Goal: Transaction & Acquisition: Purchase product/service

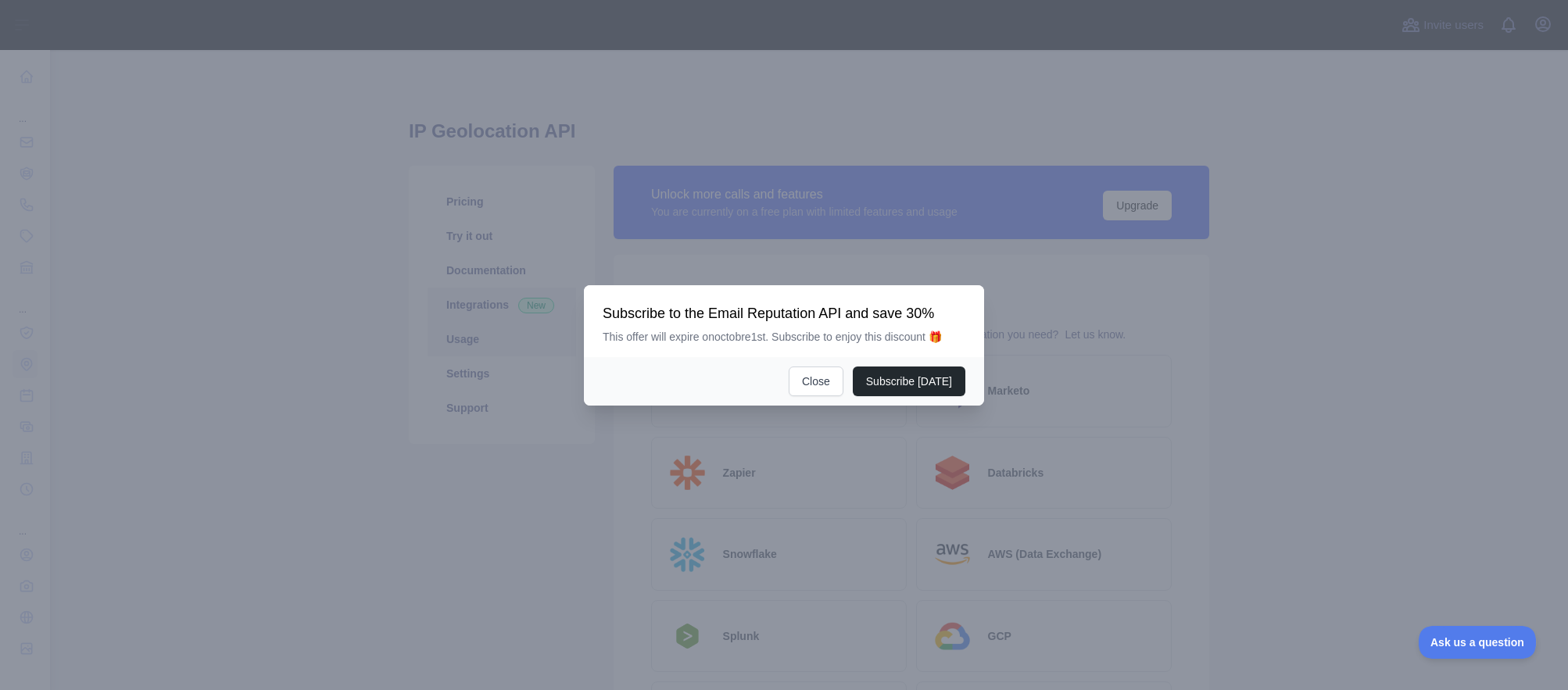
click at [474, 345] on div at bounding box center [784, 345] width 1568 height 690
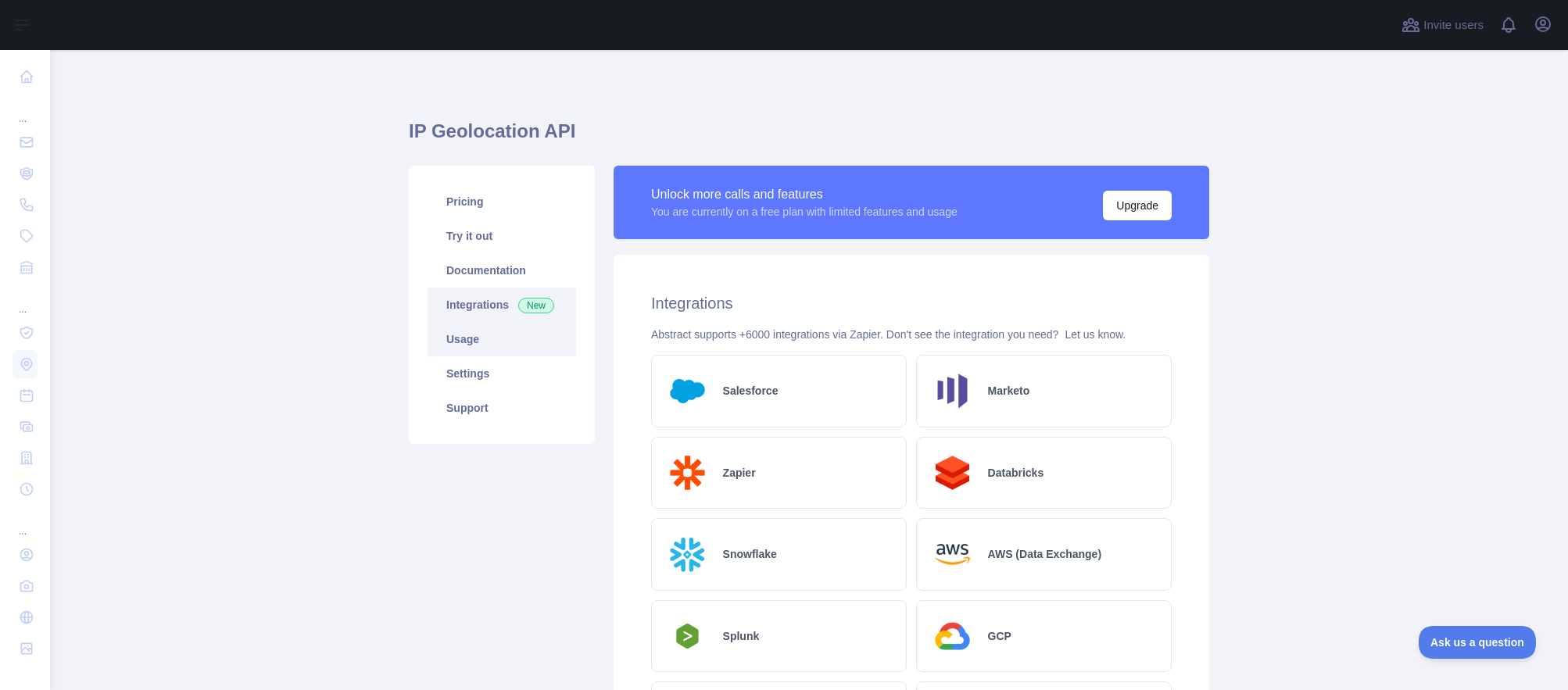
click at [471, 341] on link "Usage" at bounding box center [501, 339] width 148 height 35
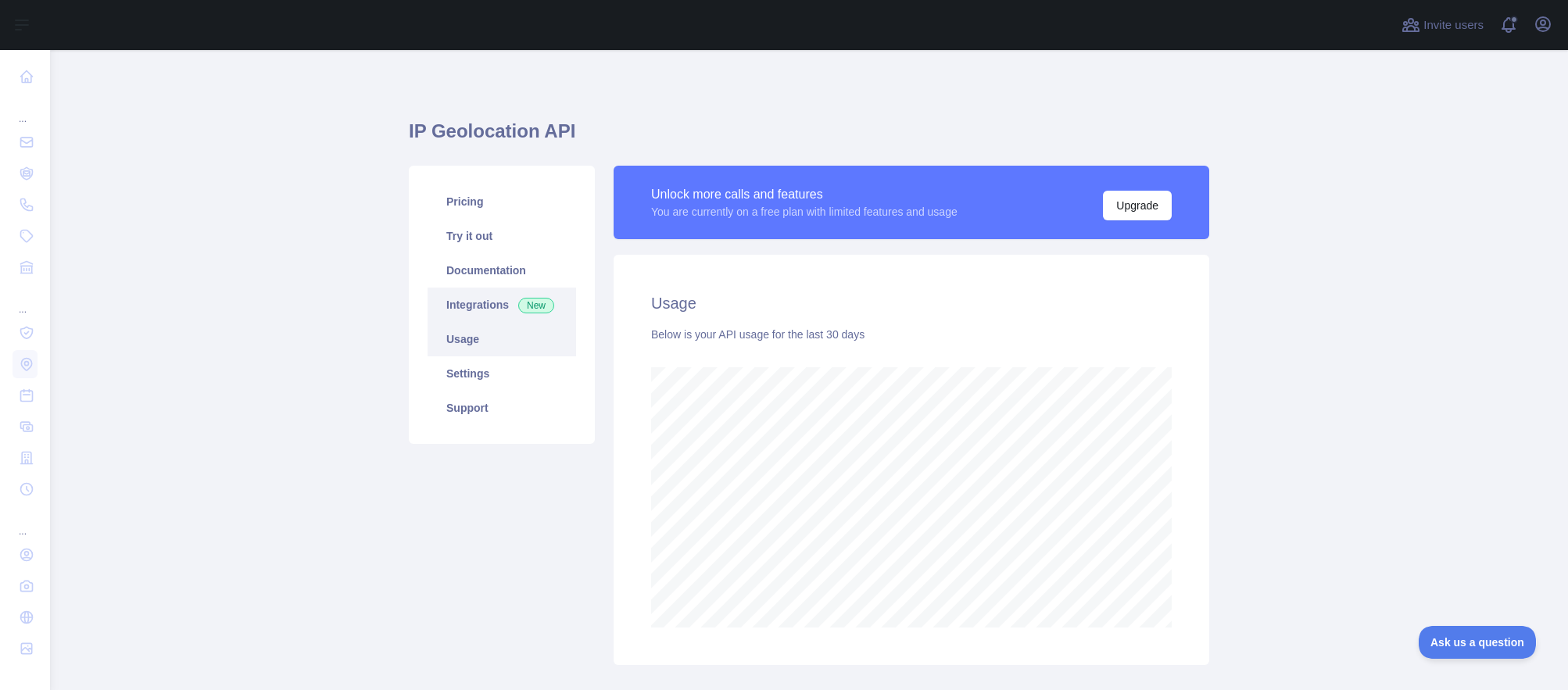
click at [459, 299] on link "Integrations New" at bounding box center [501, 305] width 148 height 35
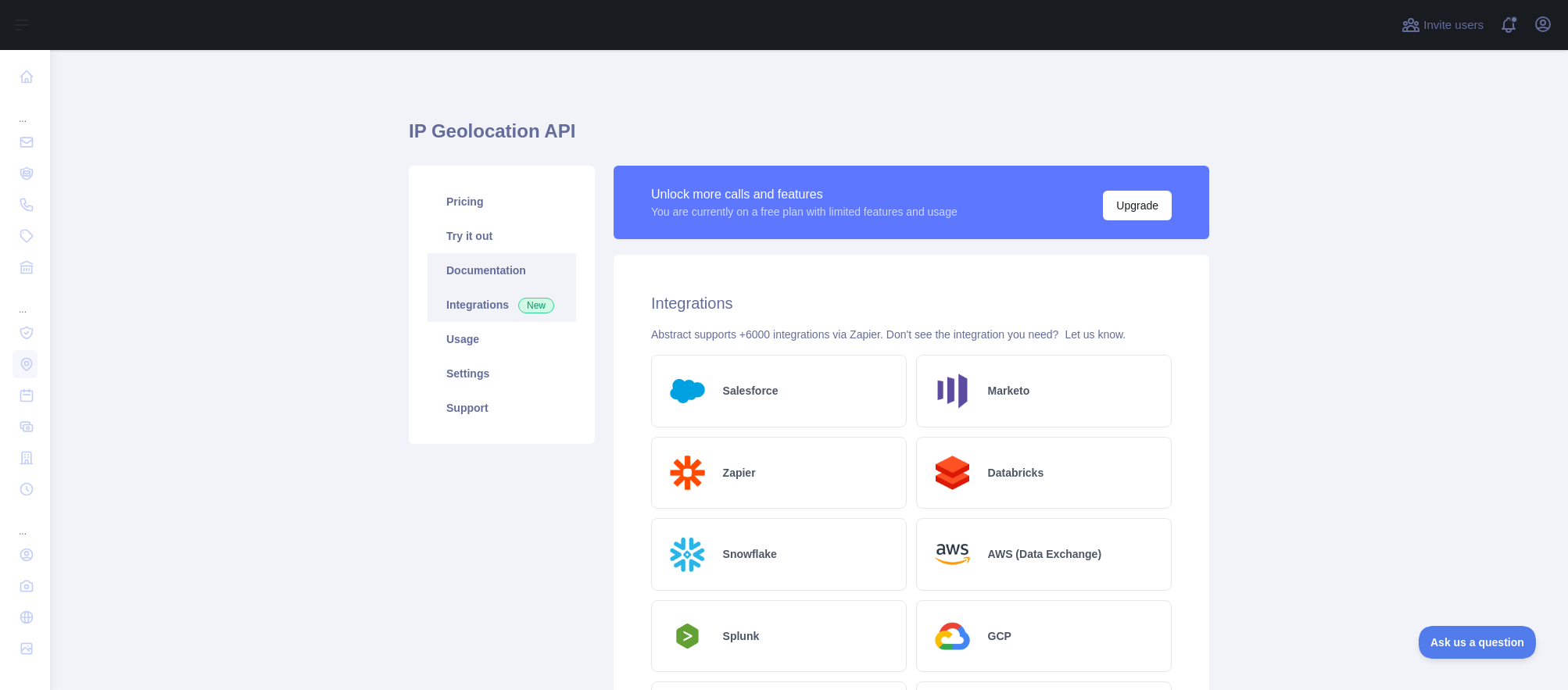
click at [462, 273] on link "Documentation" at bounding box center [501, 271] width 148 height 35
click at [458, 233] on link "Try it out" at bounding box center [501, 236] width 148 height 35
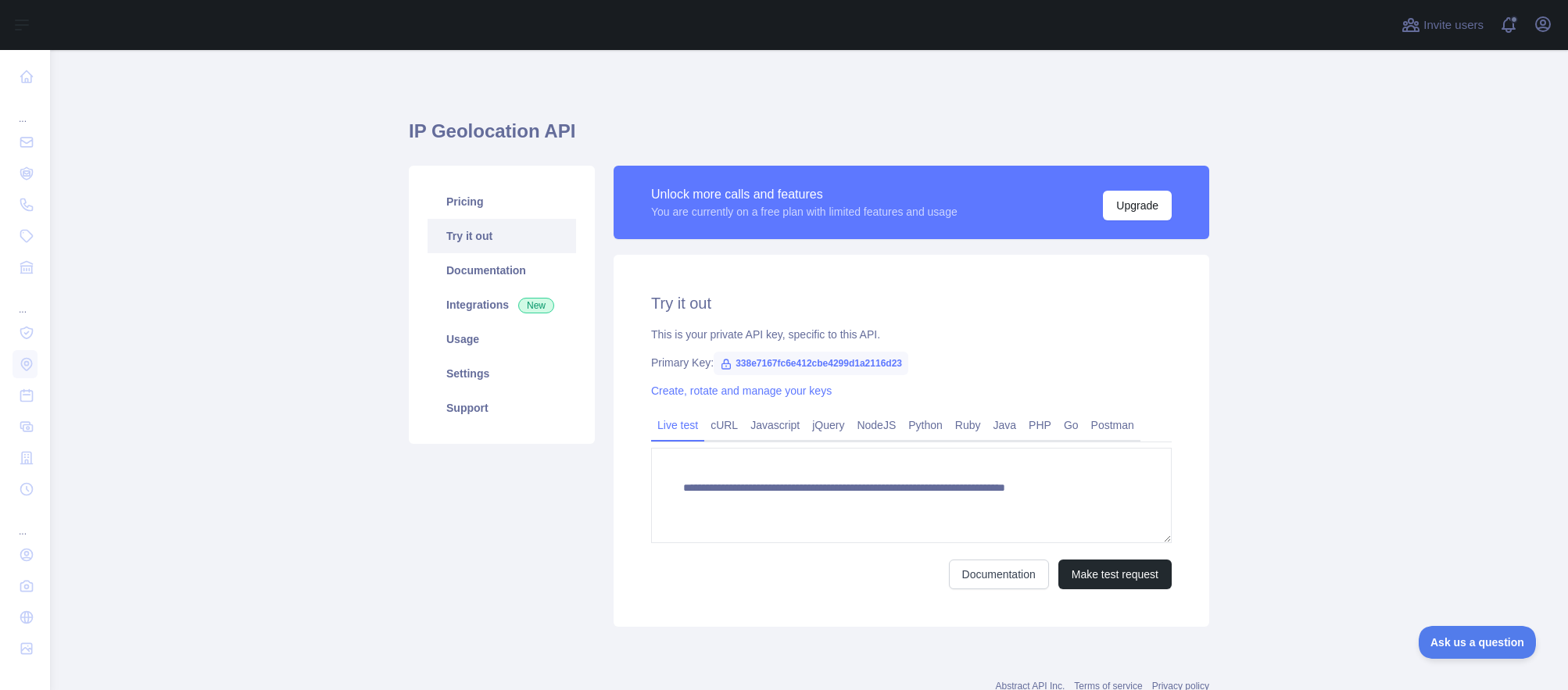
type textarea "**********"
click at [1109, 213] on button "Upgrade" at bounding box center [1138, 206] width 69 height 30
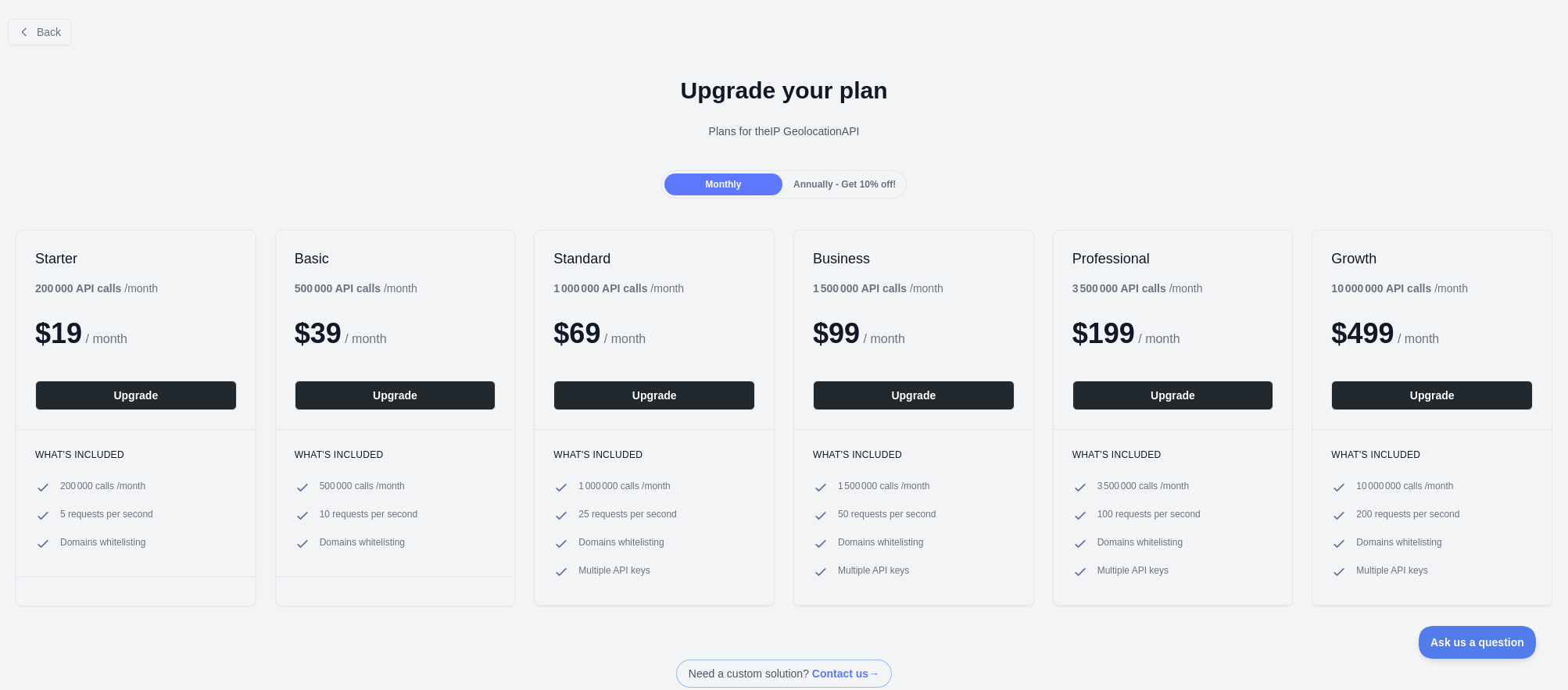
click at [871, 189] on span "Annually - Get 10% off!" at bounding box center [844, 184] width 102 height 11
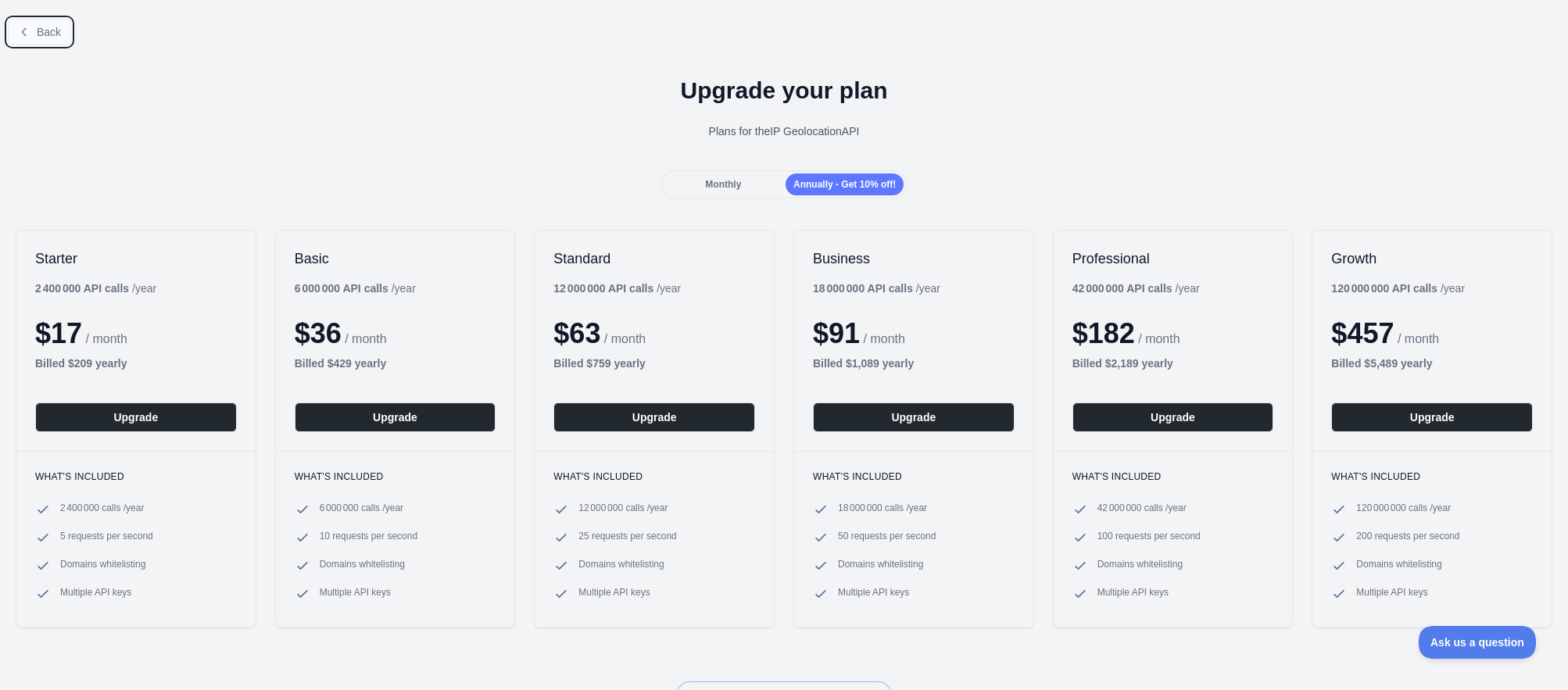
click at [48, 32] on span "Back" at bounding box center [49, 32] width 24 height 13
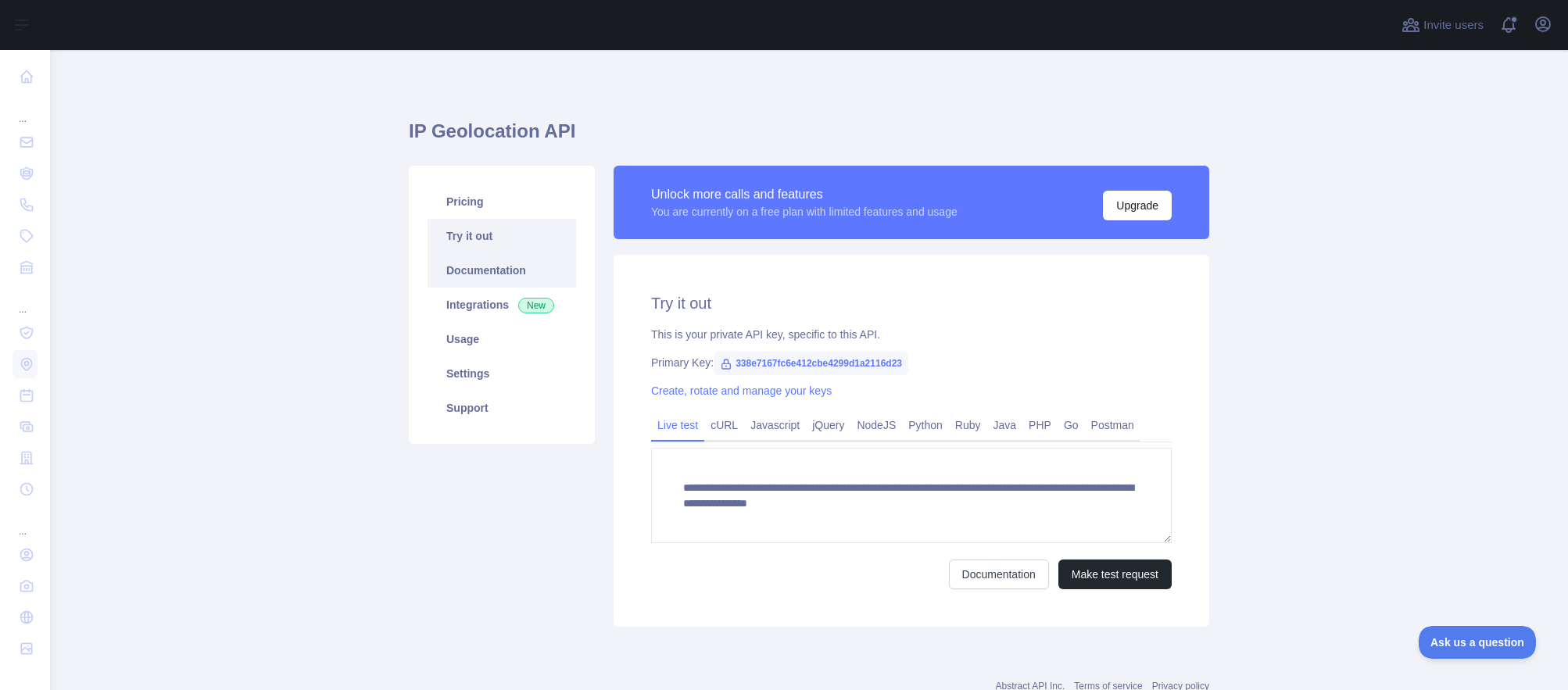
click at [481, 276] on link "Documentation" at bounding box center [501, 271] width 148 height 35
click at [462, 336] on link "Usage" at bounding box center [501, 339] width 148 height 35
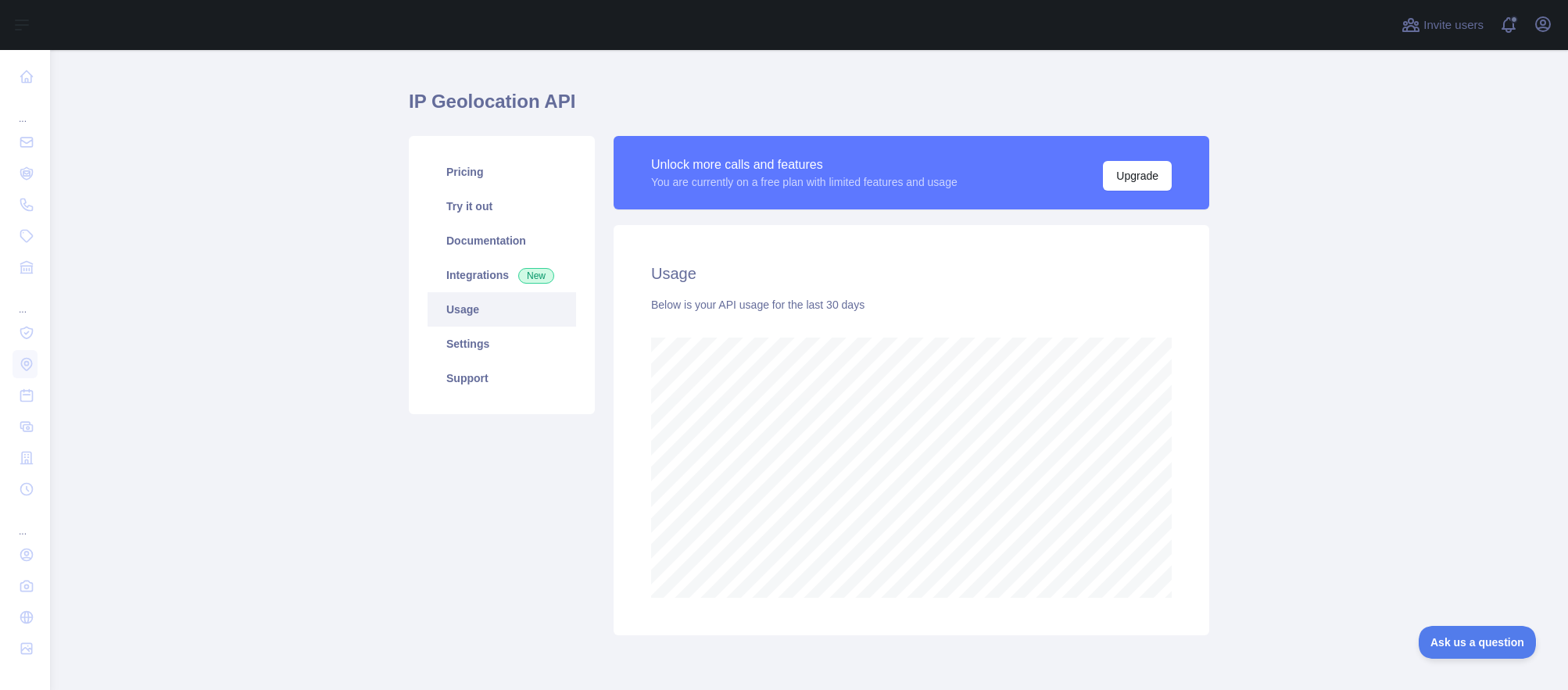
scroll to position [20, 0]
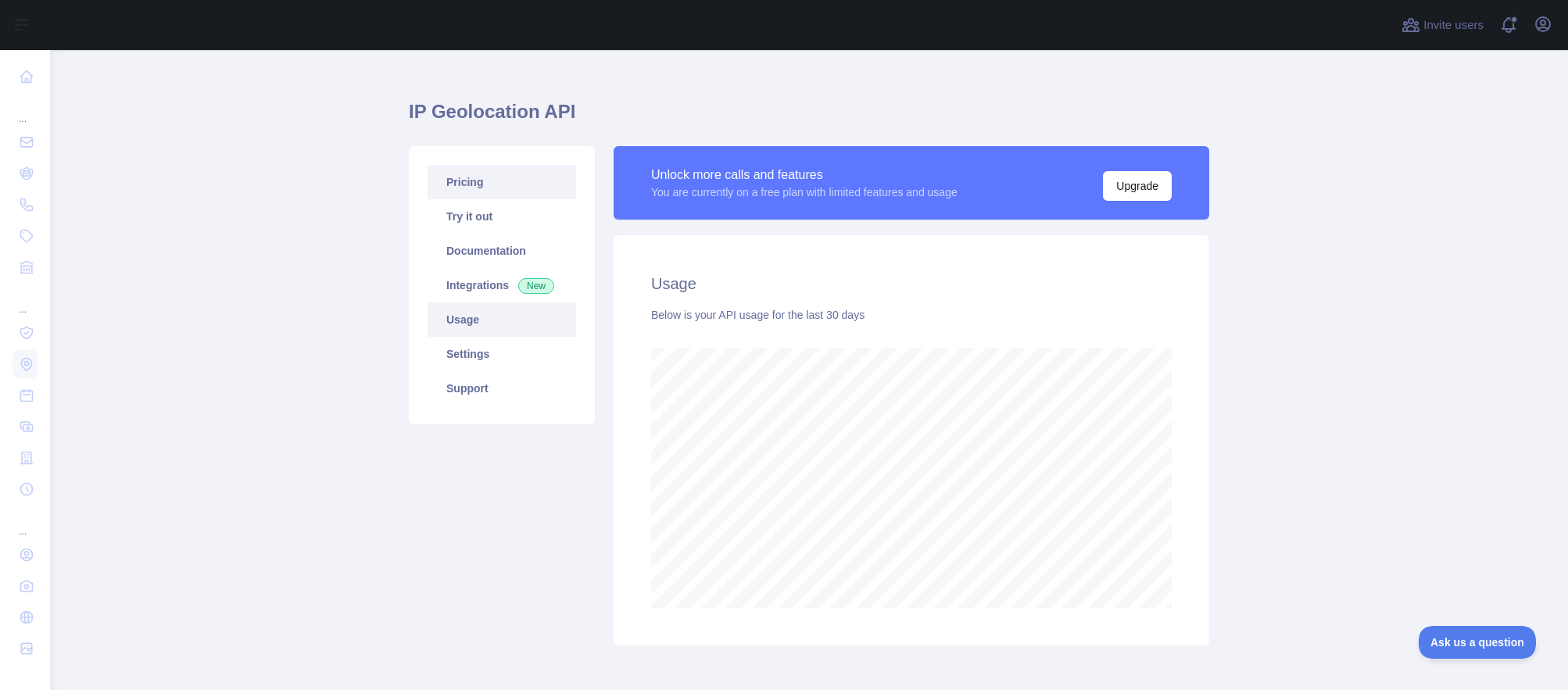
click at [480, 193] on link "Pricing" at bounding box center [501, 182] width 148 height 35
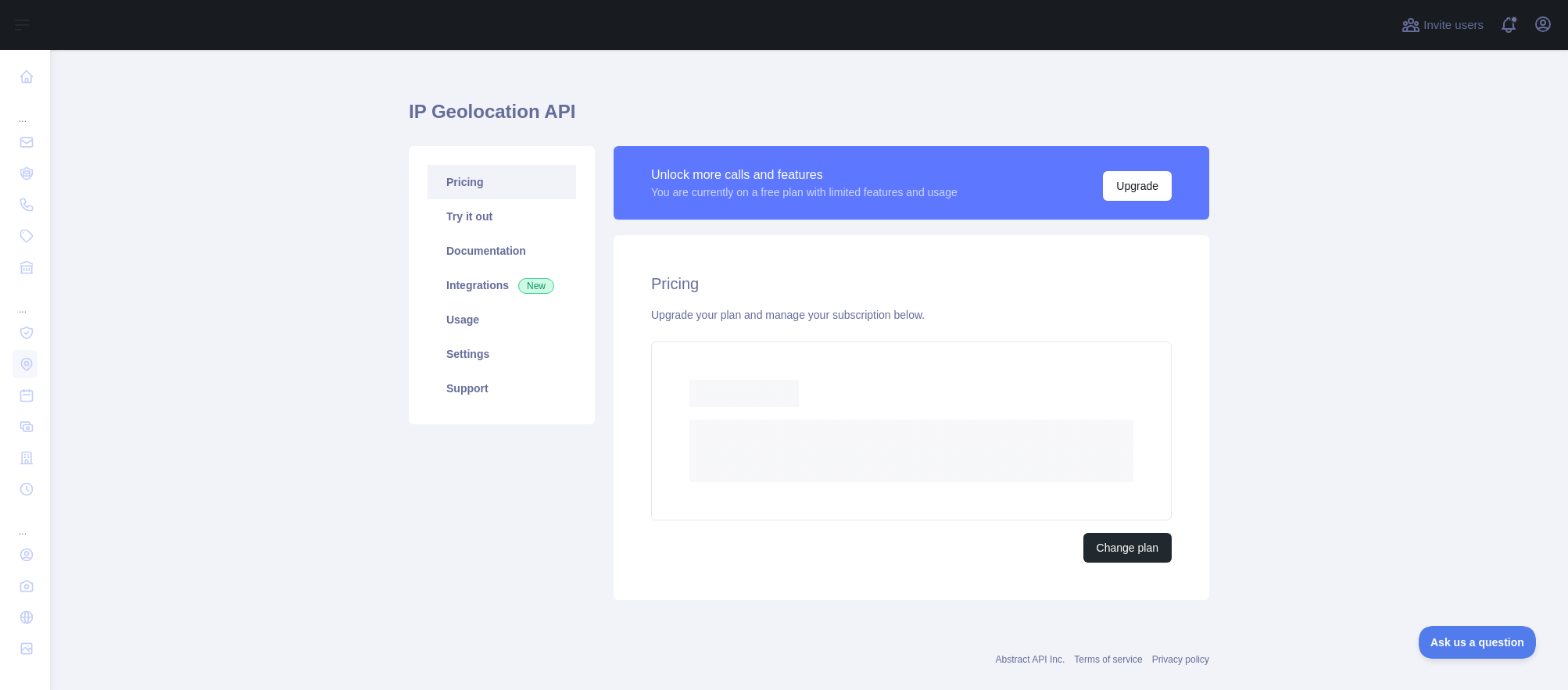
scroll to position [2, 0]
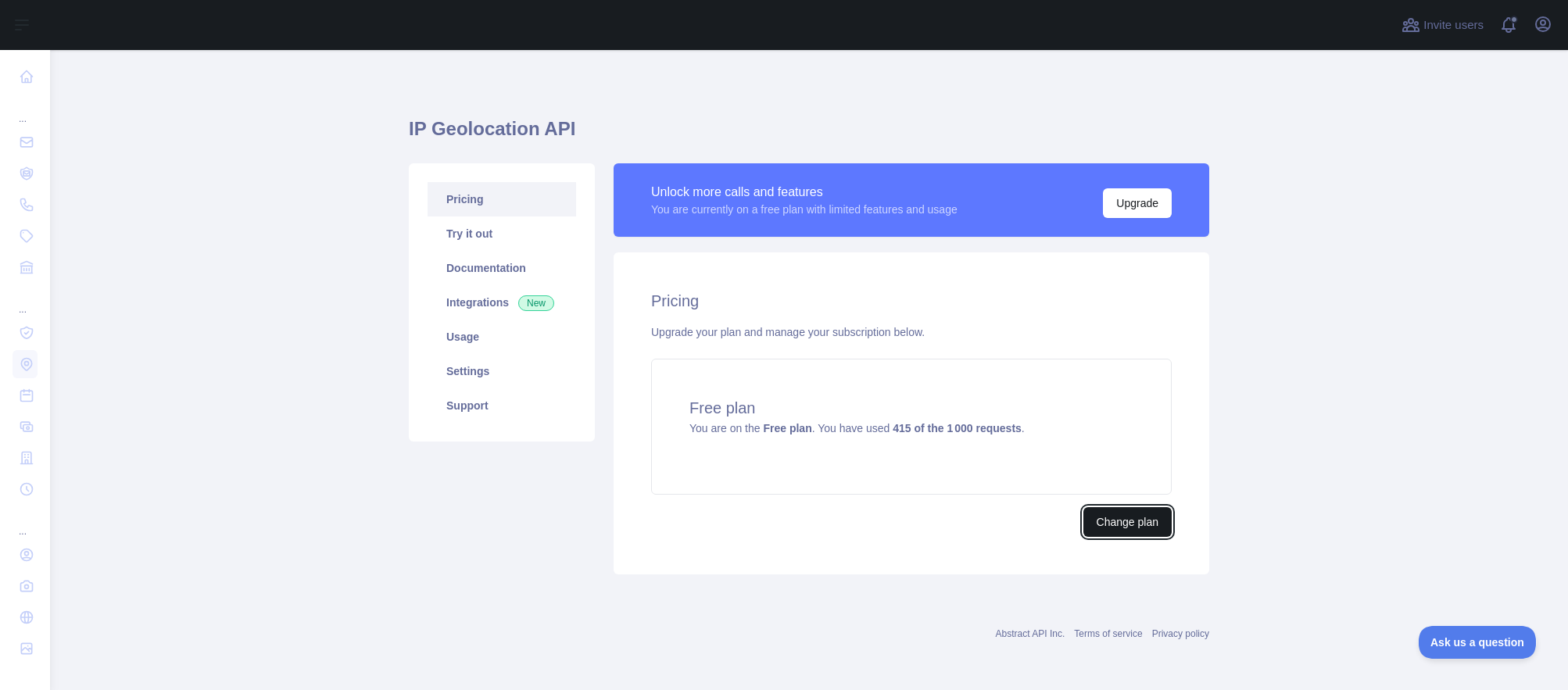
click at [1113, 517] on button "Change plan" at bounding box center [1128, 522] width 88 height 30
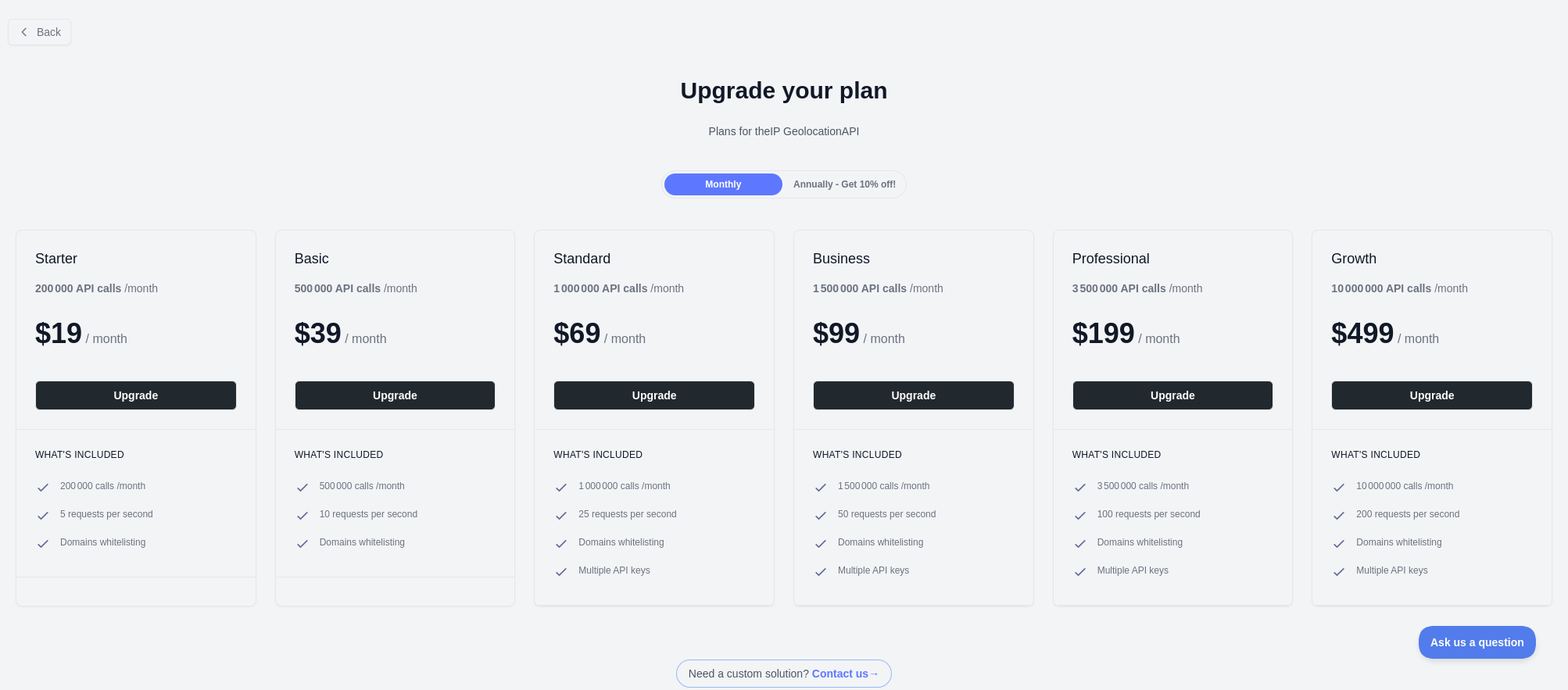
click at [810, 190] on div "Annually - Get 10% off!" at bounding box center [844, 184] width 118 height 22
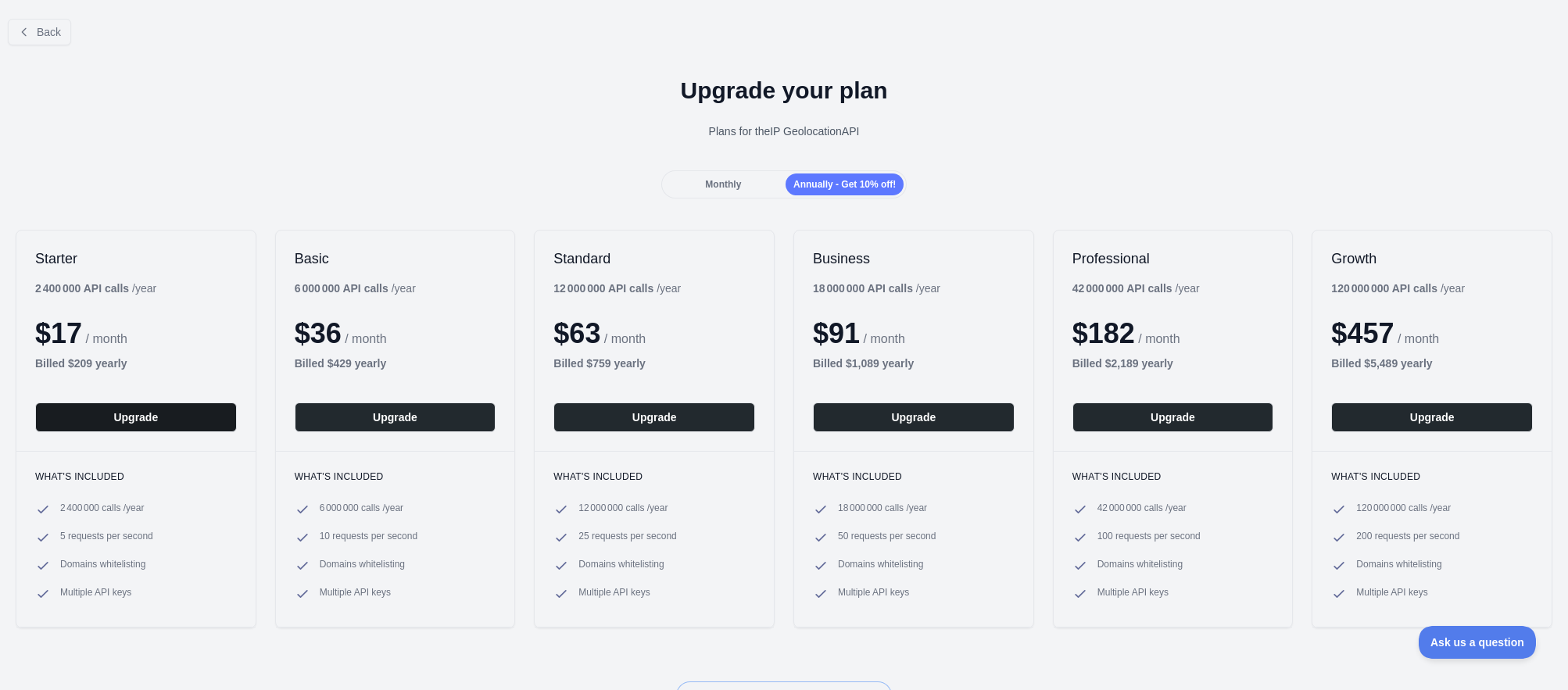
click at [181, 423] on button "Upgrade" at bounding box center [136, 418] width 202 height 30
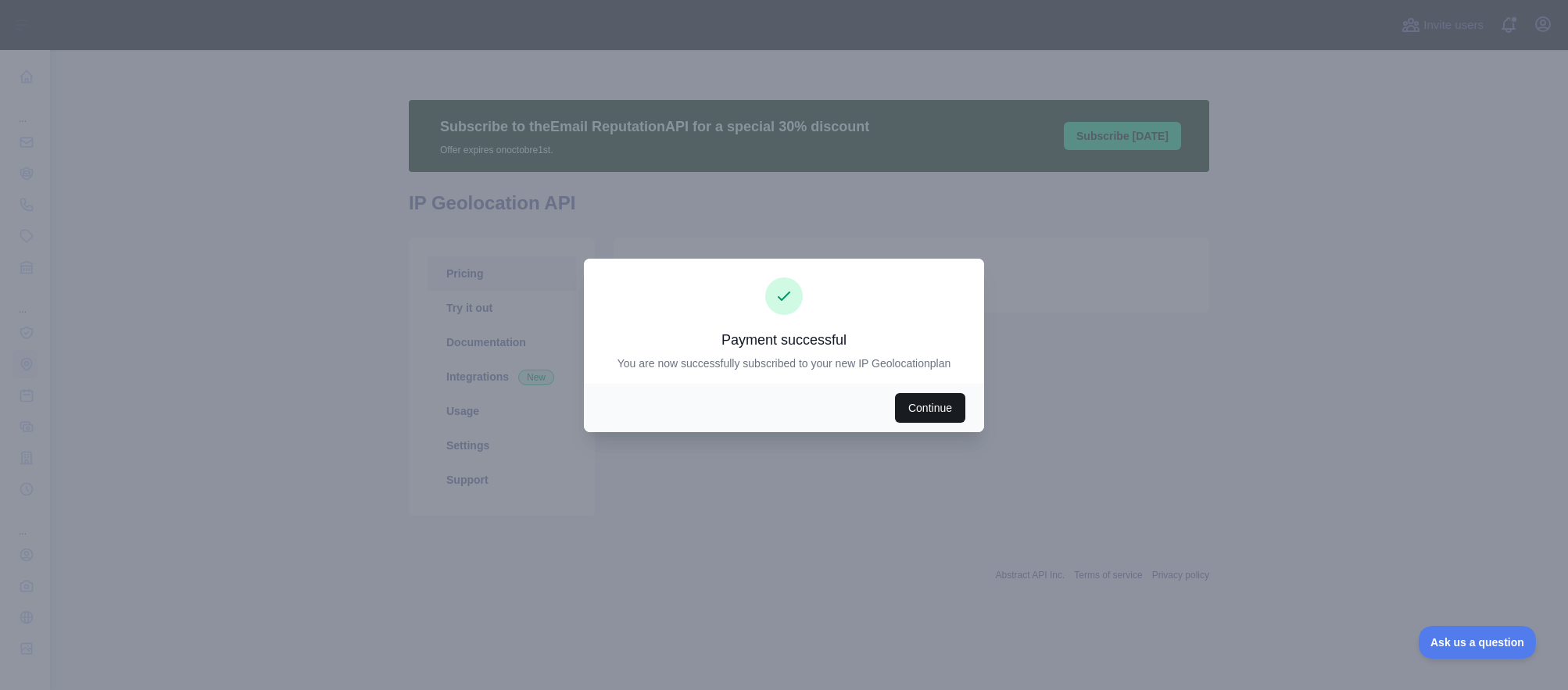
click at [919, 411] on button "Continue" at bounding box center [930, 408] width 71 height 30
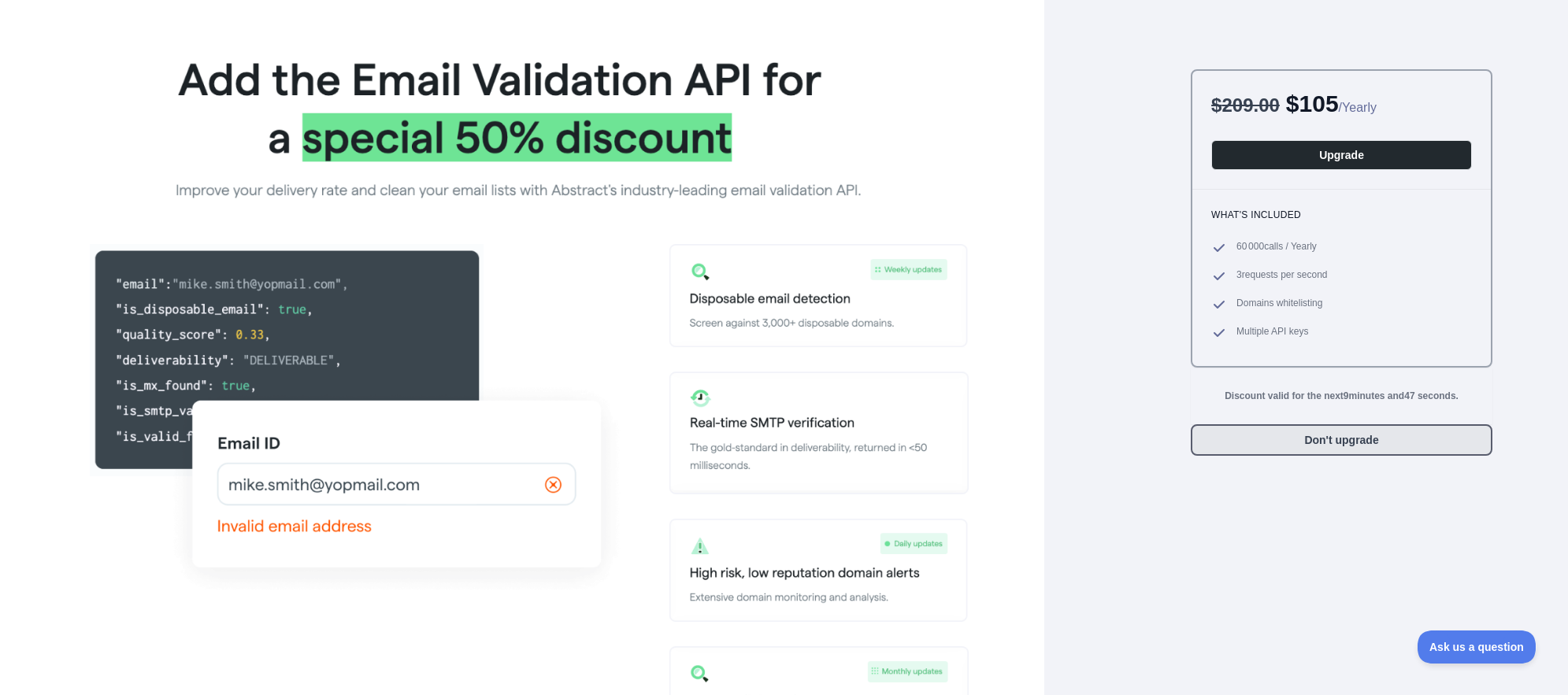
click at [1296, 451] on button "Don't upgrade" at bounding box center [1341, 440] width 301 height 32
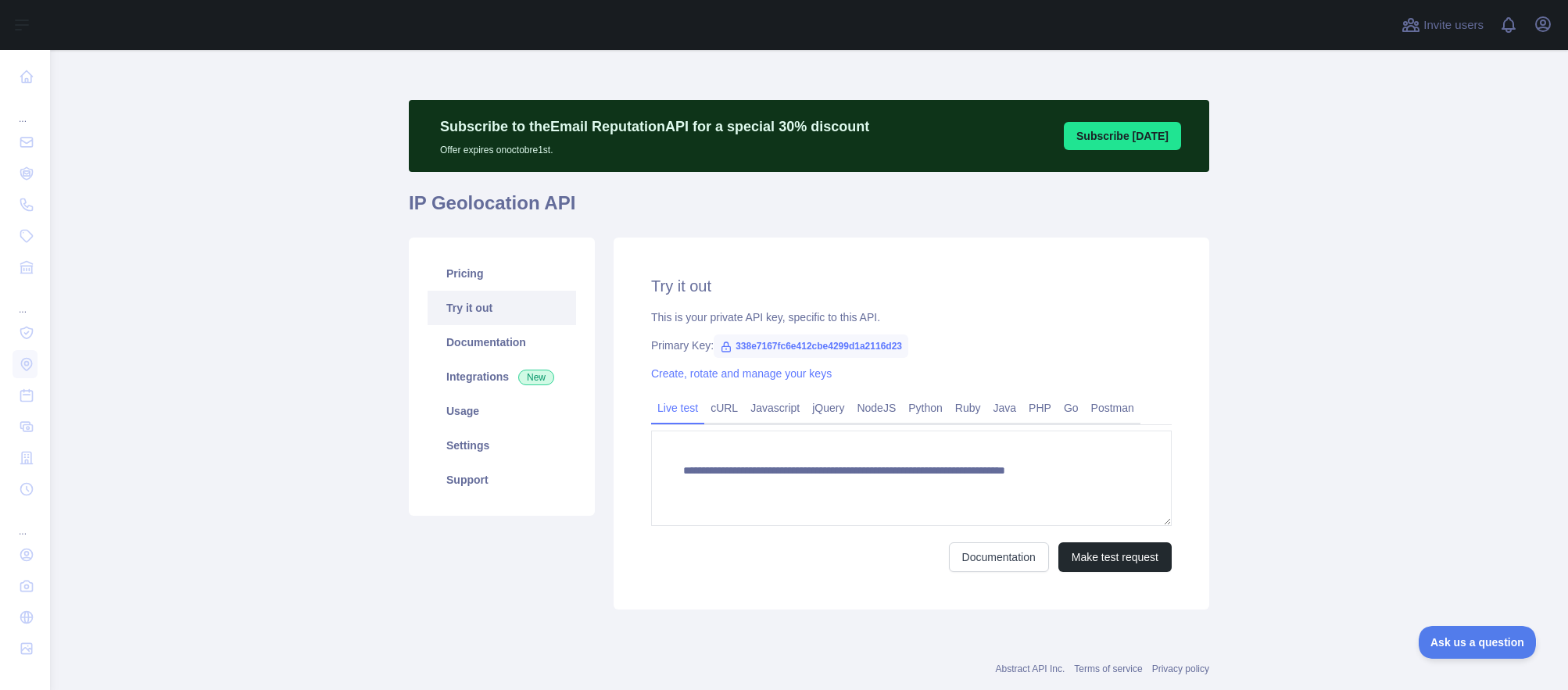
type textarea "**********"
click at [479, 408] on link "Usage" at bounding box center [501, 411] width 148 height 35
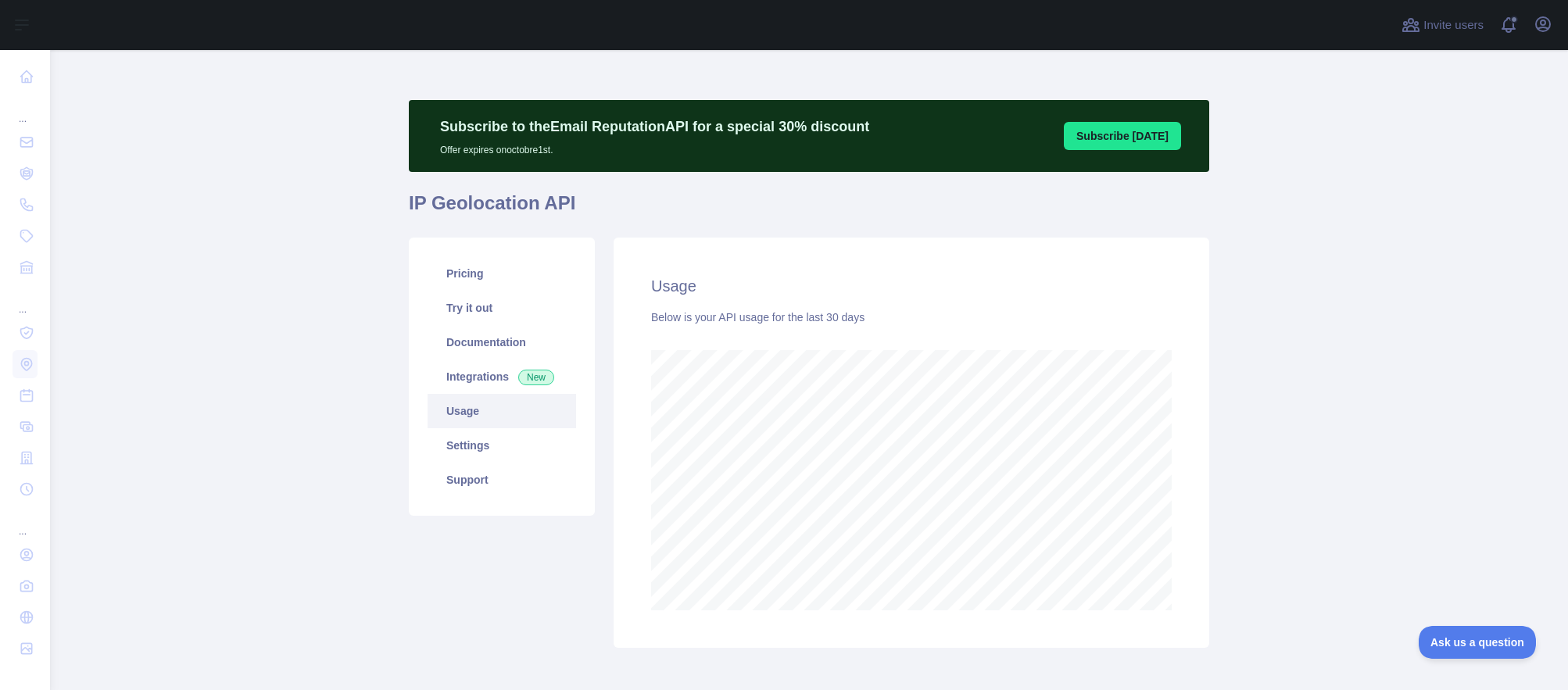
scroll to position [640, 1506]
click at [473, 279] on link "Pricing" at bounding box center [501, 273] width 148 height 35
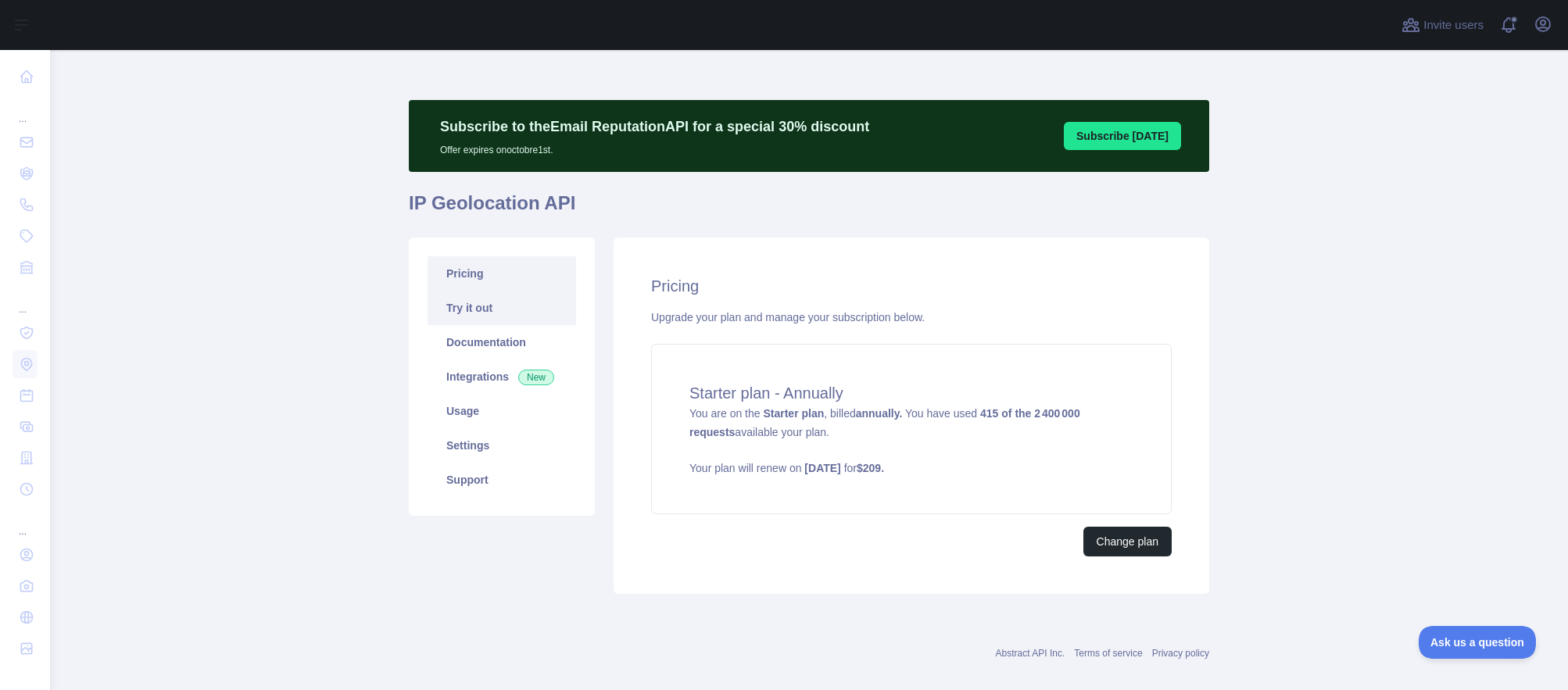
click at [494, 312] on link "Try it out" at bounding box center [501, 308] width 148 height 35
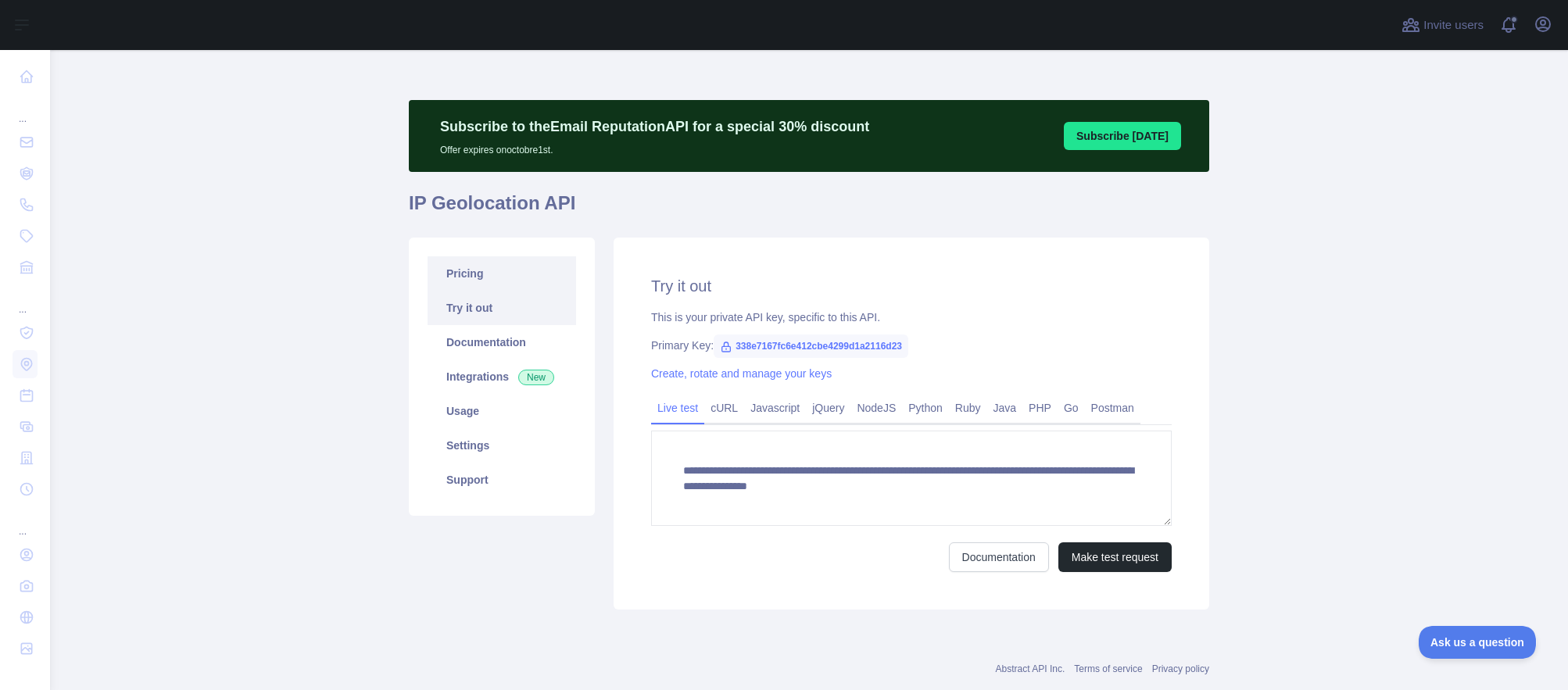
click at [457, 277] on link "Pricing" at bounding box center [501, 273] width 148 height 35
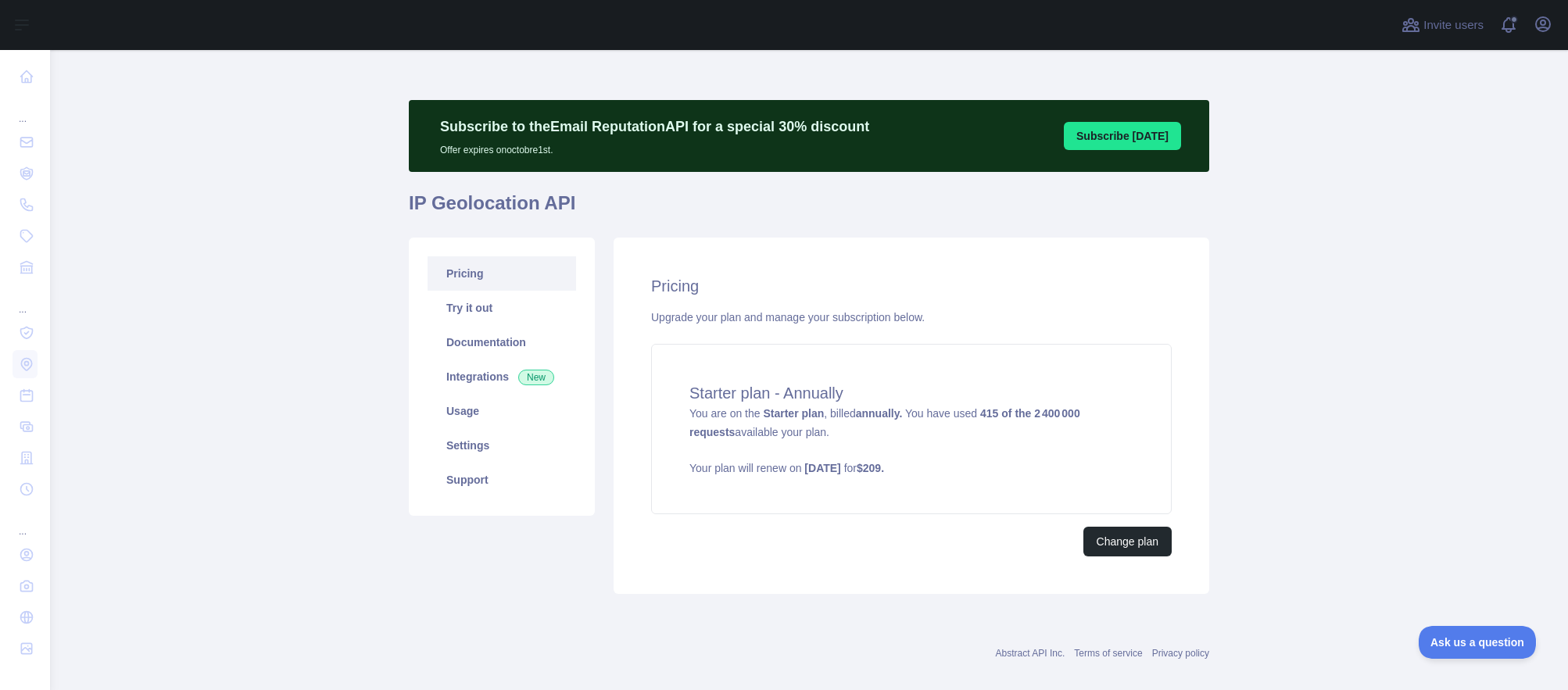
scroll to position [20, 0]
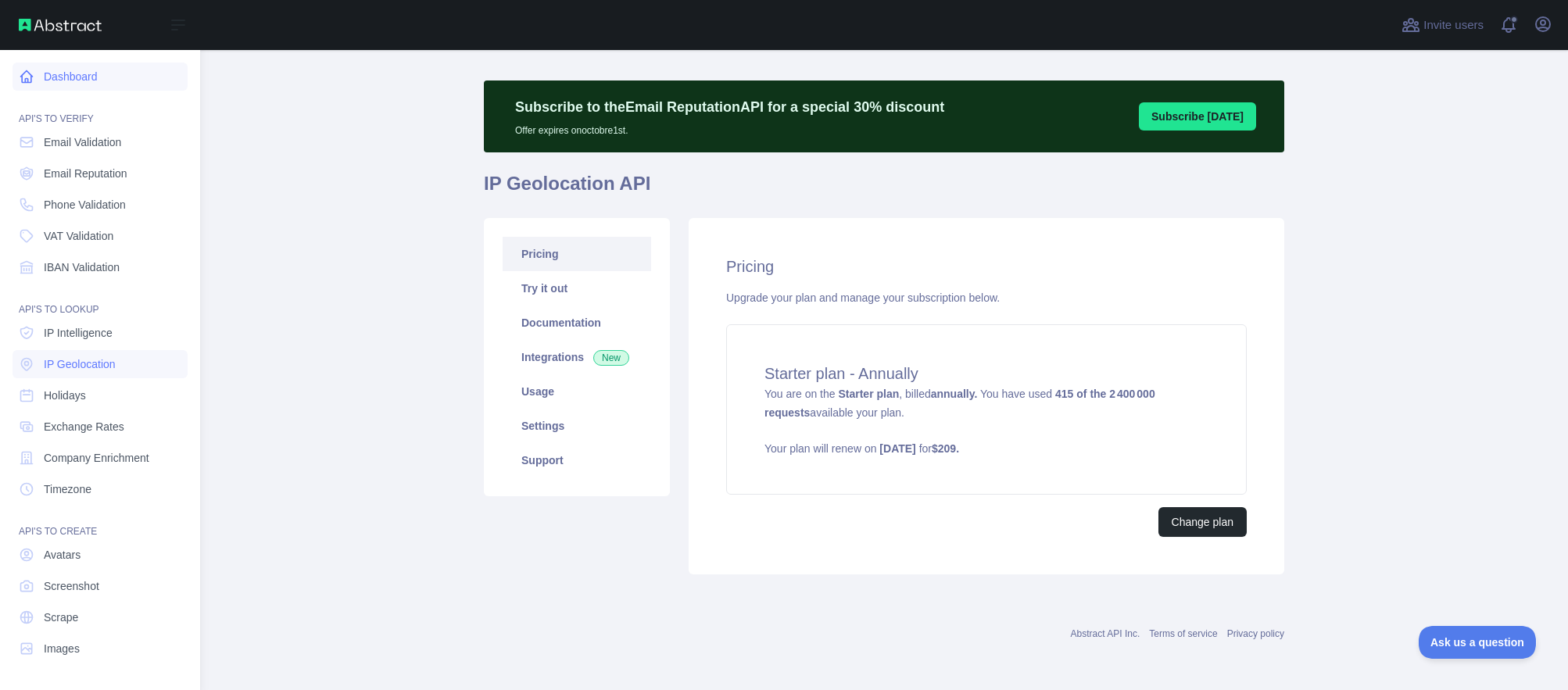
click at [63, 79] on link "Dashboard" at bounding box center [100, 77] width 175 height 28
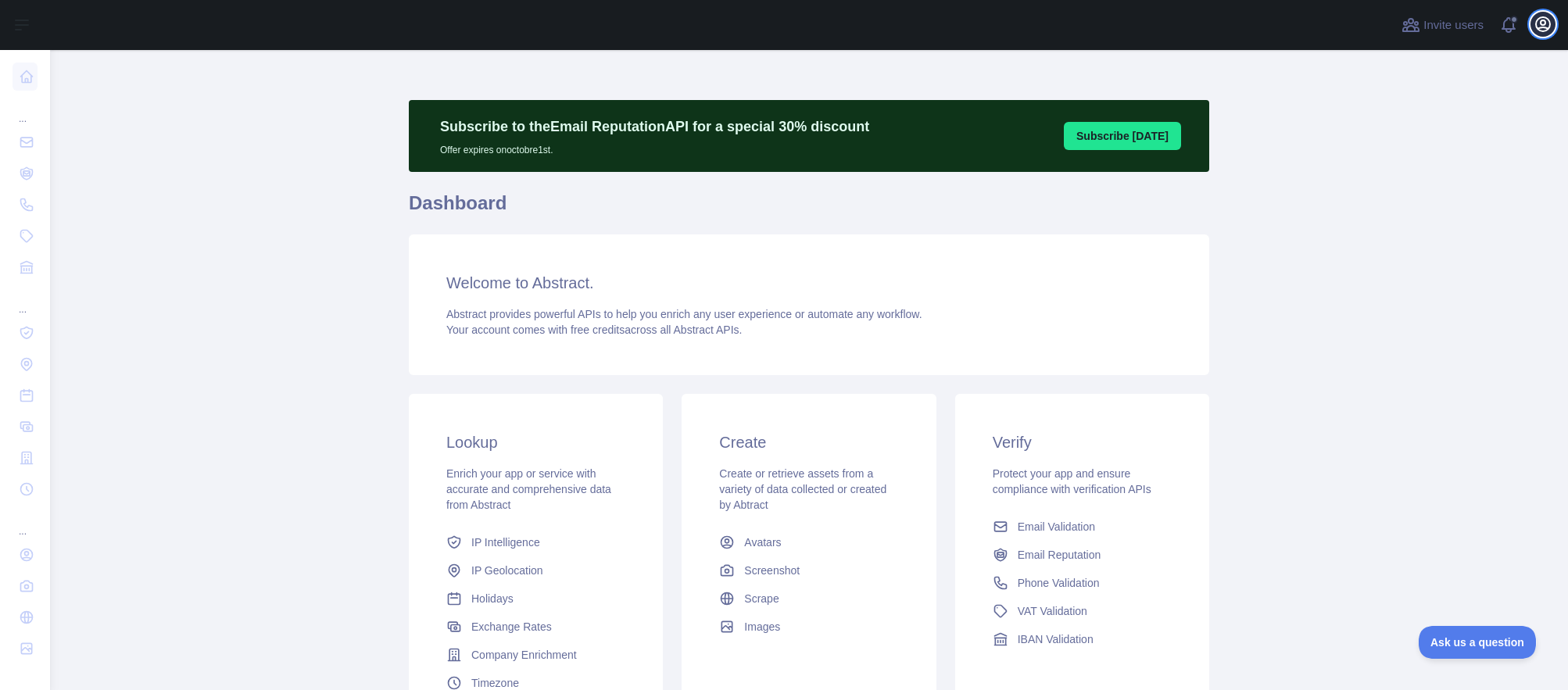
click at [1545, 29] on icon "button" at bounding box center [1543, 24] width 19 height 19
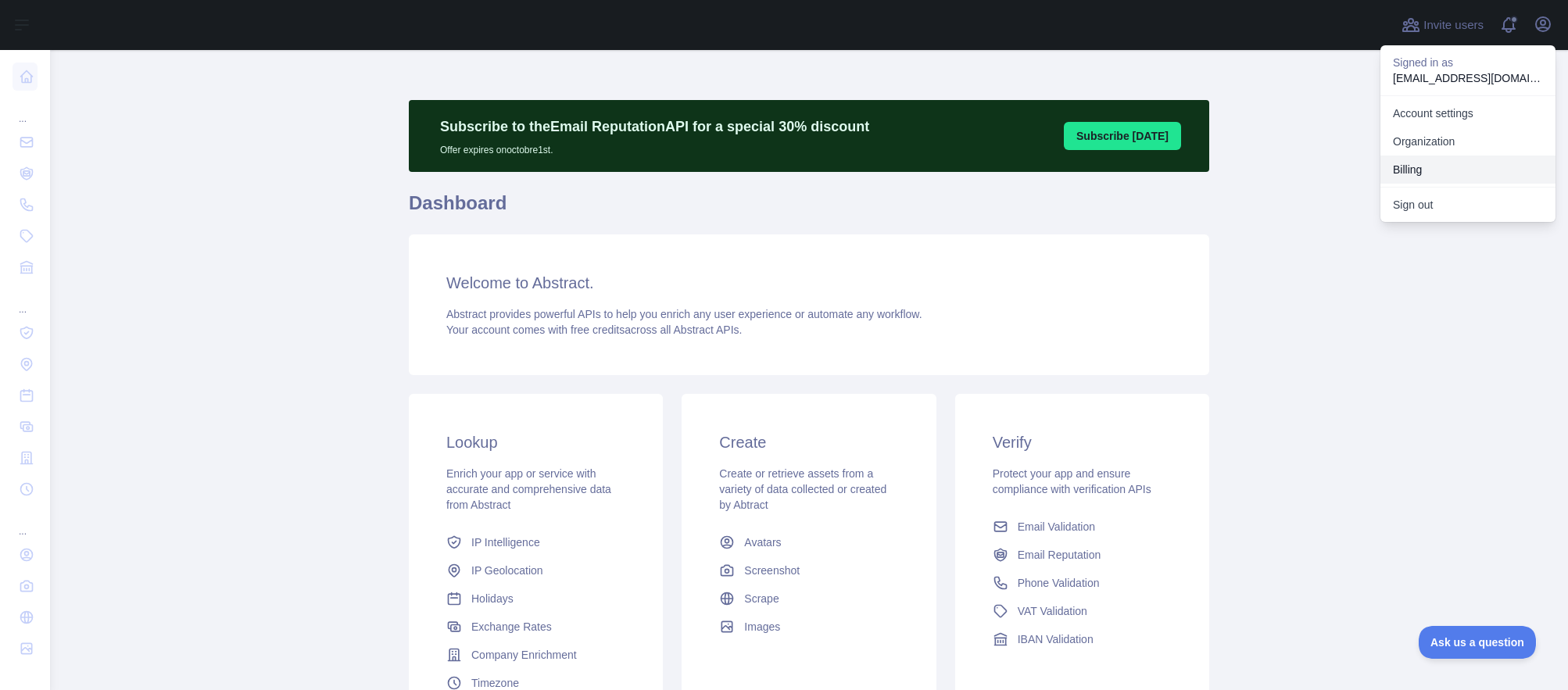
click at [1432, 167] on button "Billing" at bounding box center [1467, 170] width 175 height 28
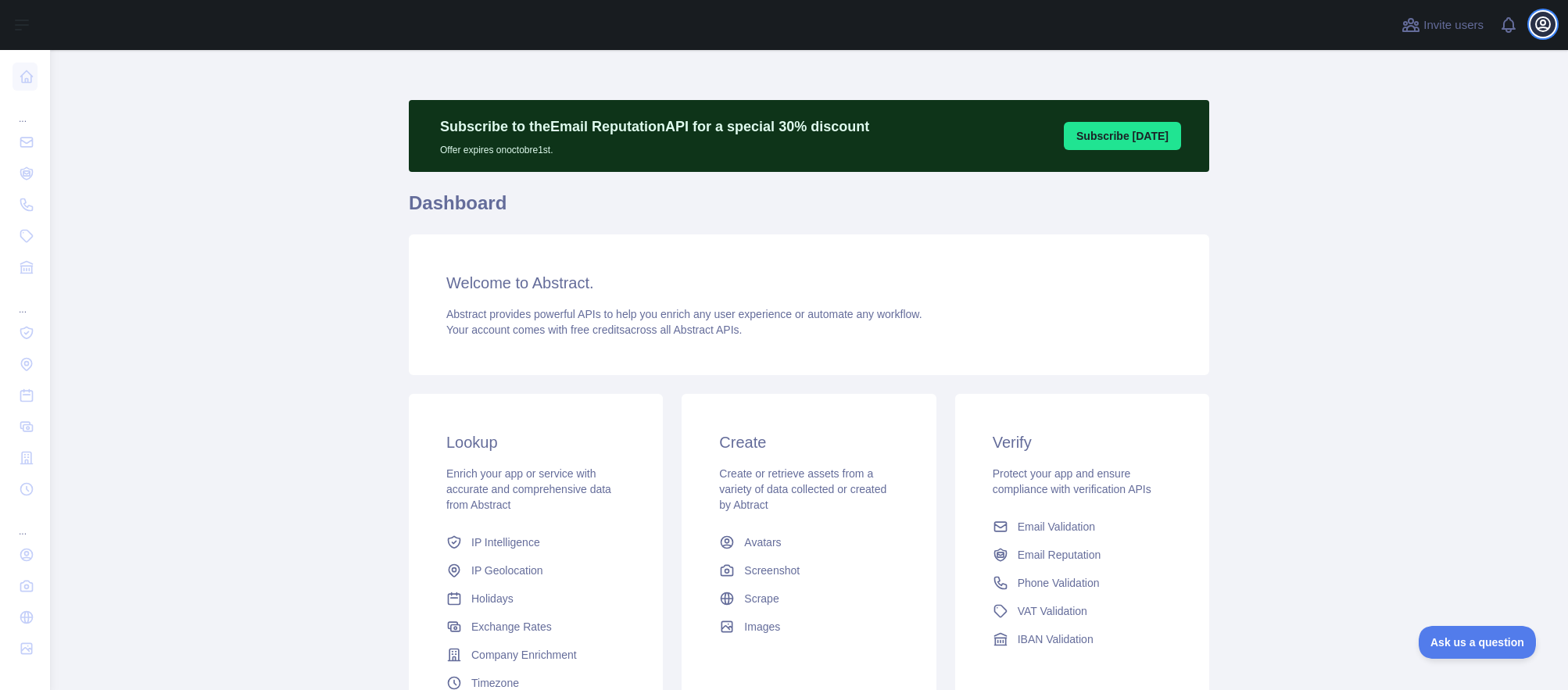
click at [1541, 35] on button "Open user menu" at bounding box center [1543, 24] width 25 height 25
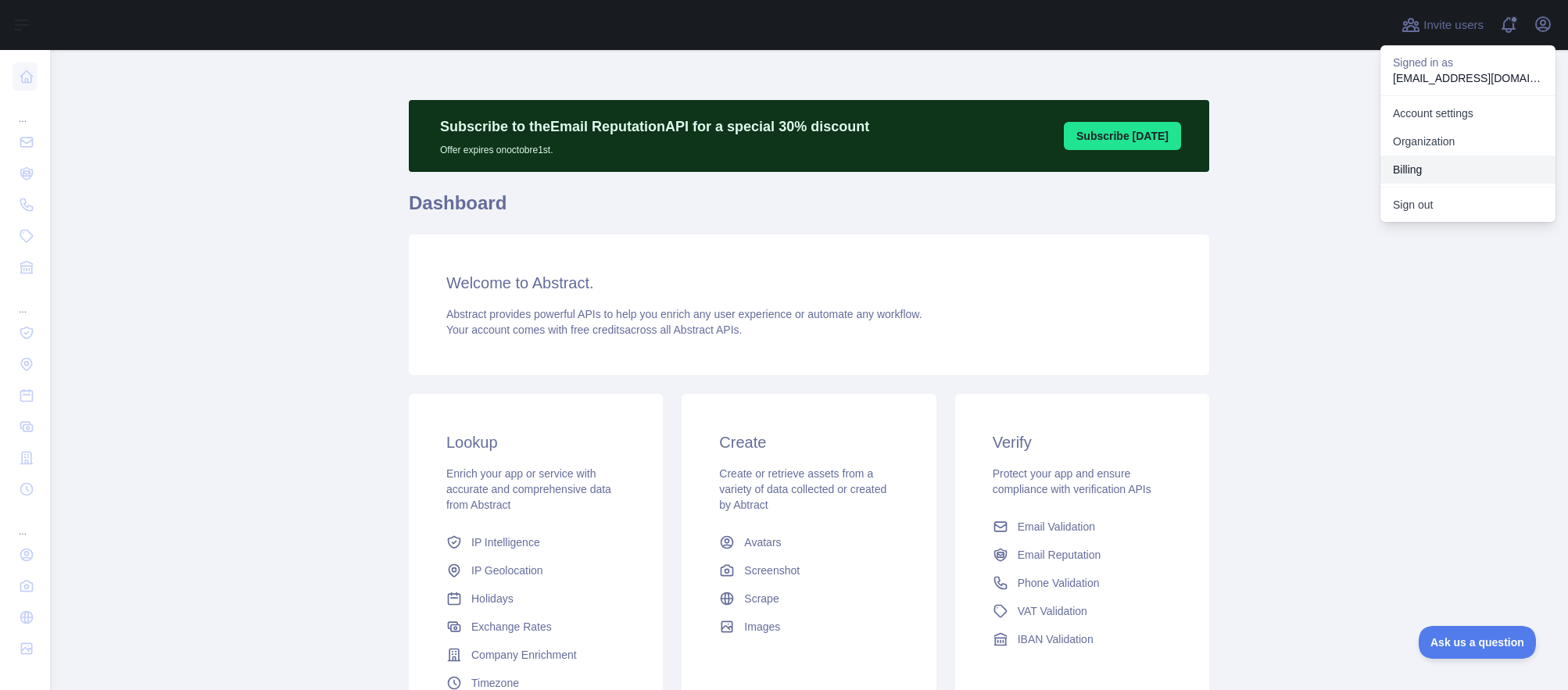
click at [1415, 171] on button "Billing" at bounding box center [1467, 170] width 175 height 28
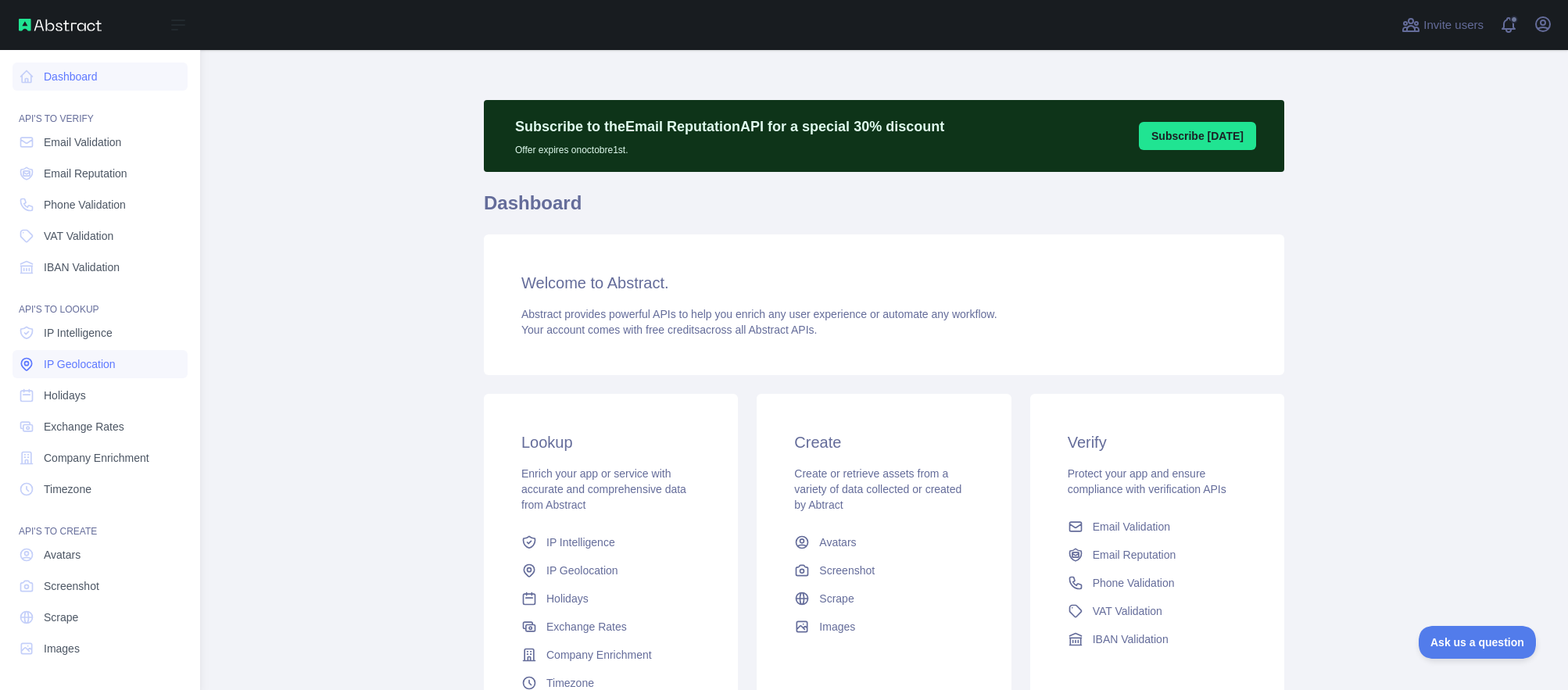
click at [85, 360] on span "IP Geolocation" at bounding box center [80, 364] width 72 height 16
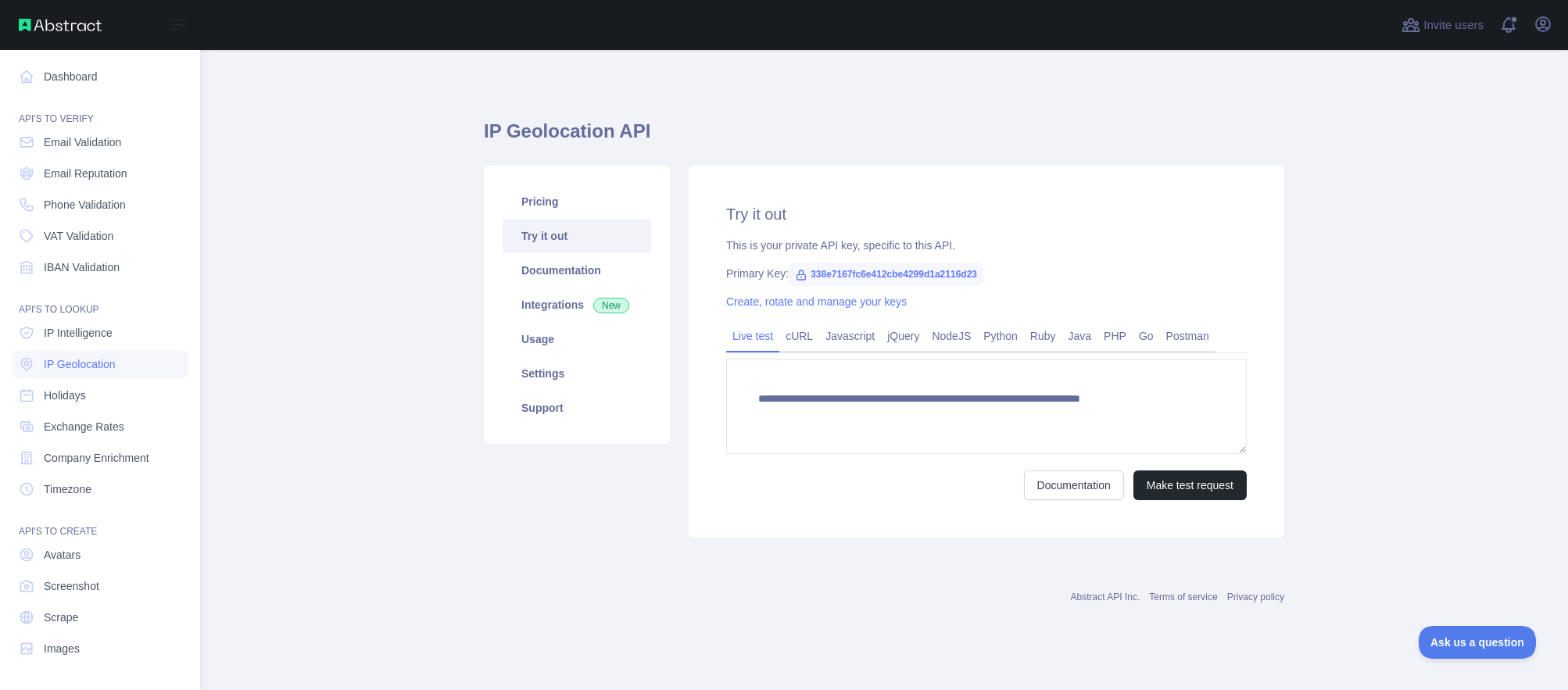
type textarea "**********"
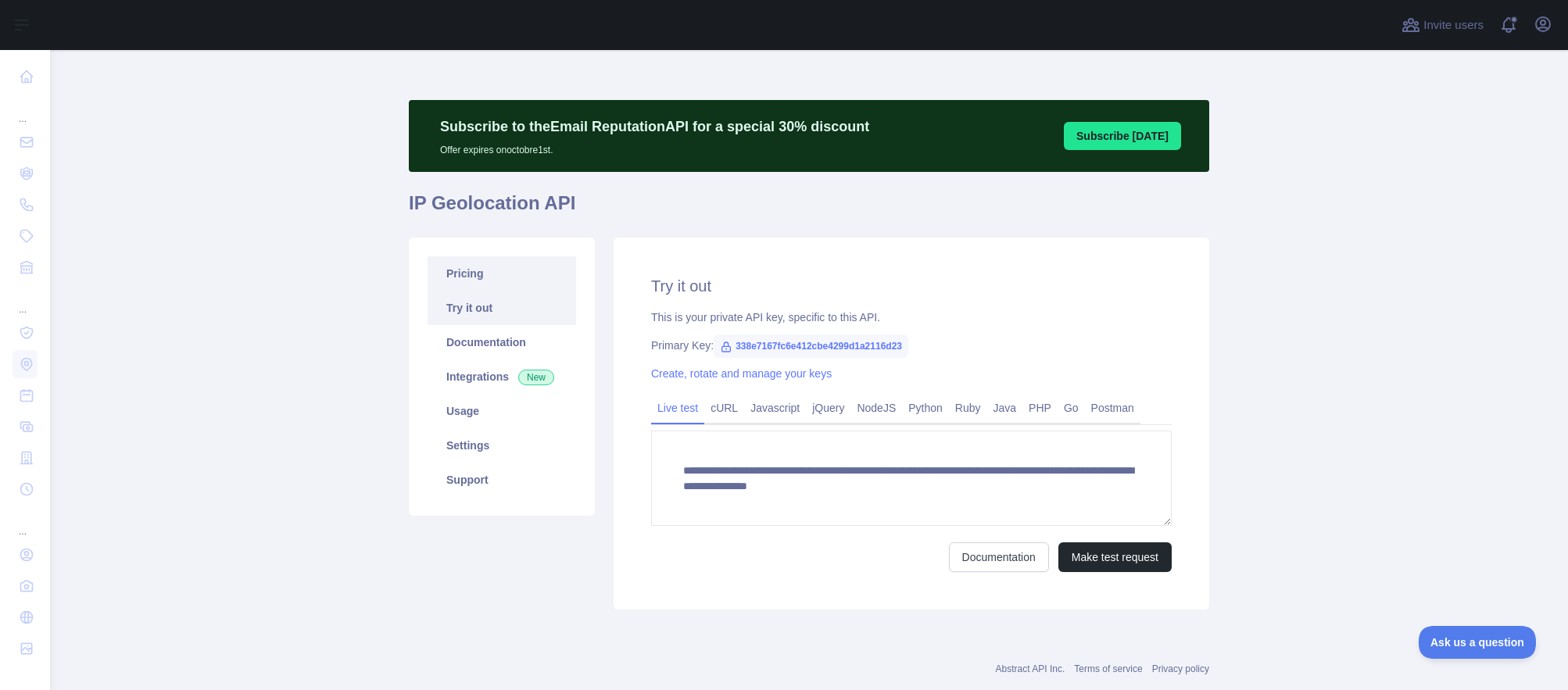
click at [466, 275] on link "Pricing" at bounding box center [501, 273] width 148 height 35
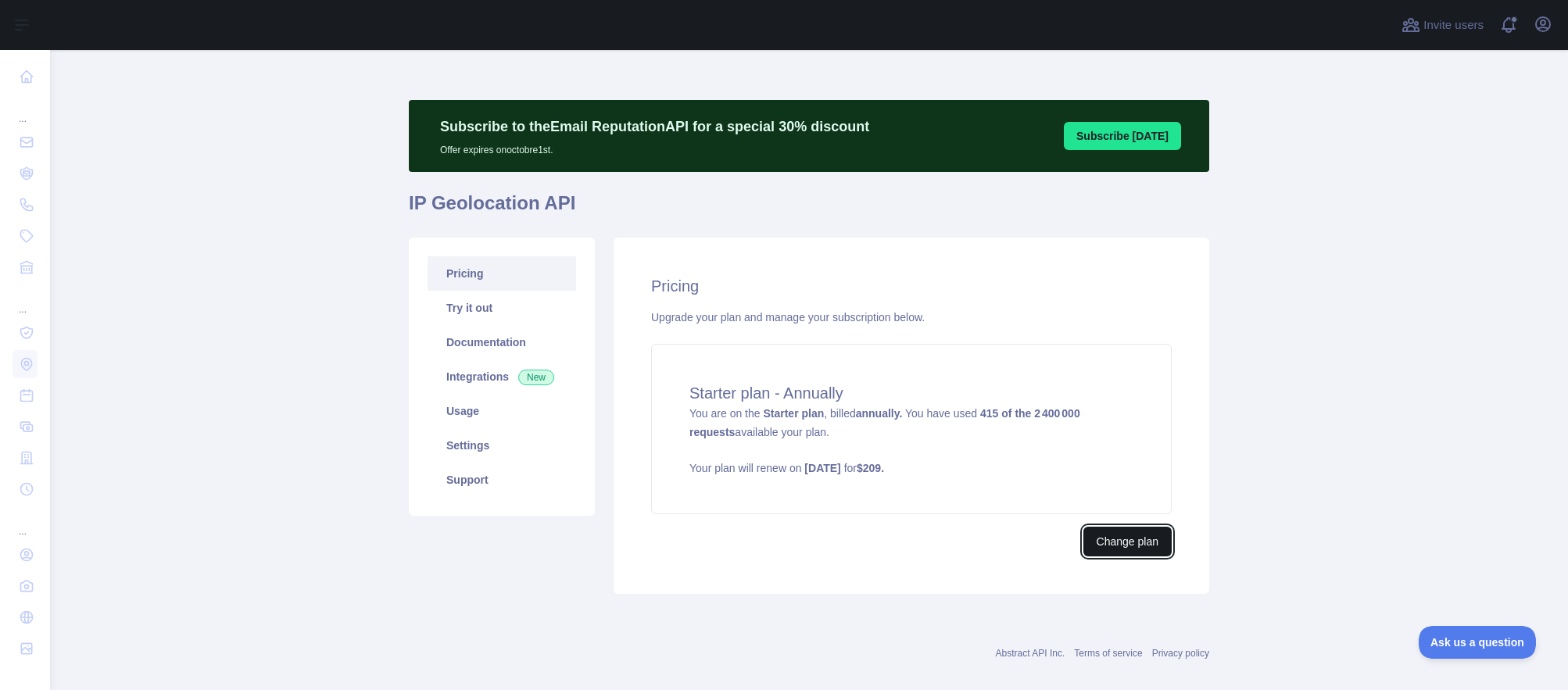
click at [1094, 541] on button "Change plan" at bounding box center [1128, 542] width 88 height 30
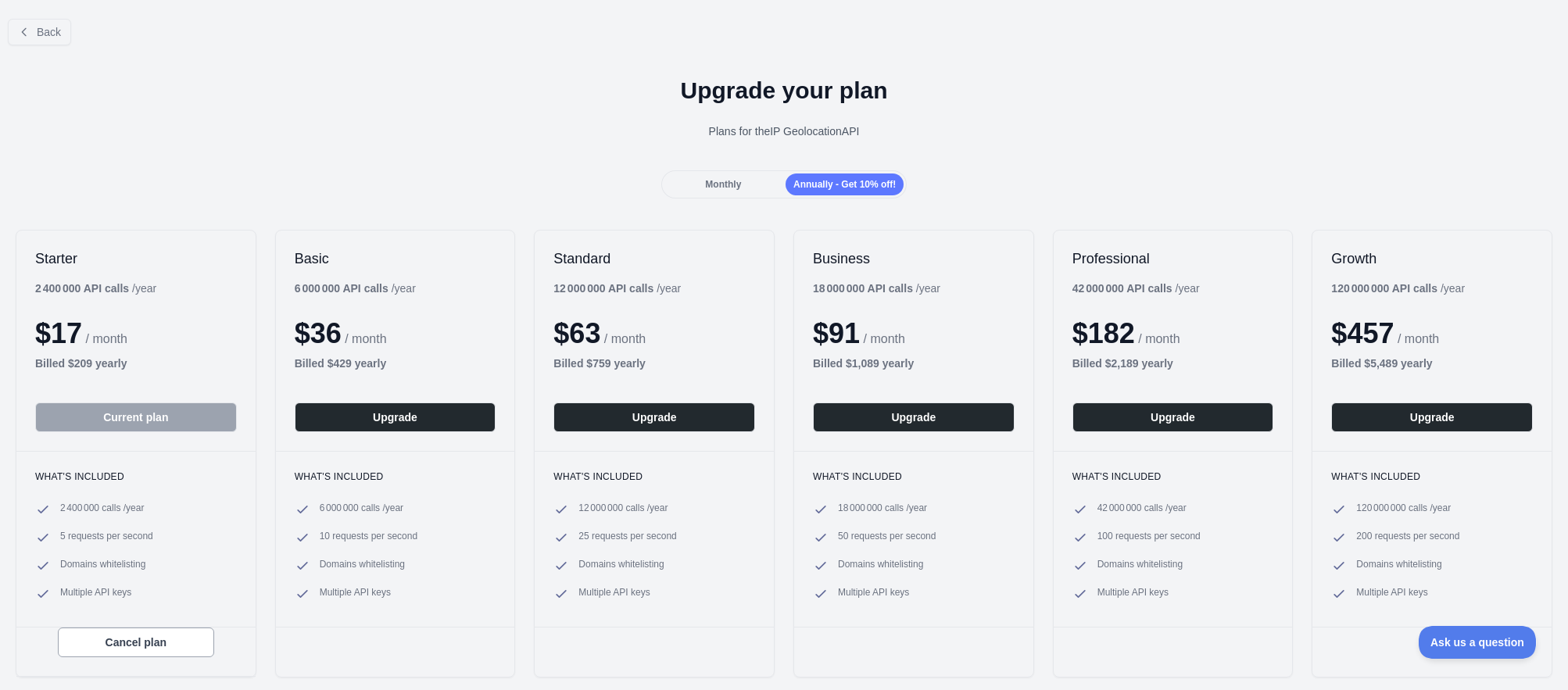
scroll to position [1, 0]
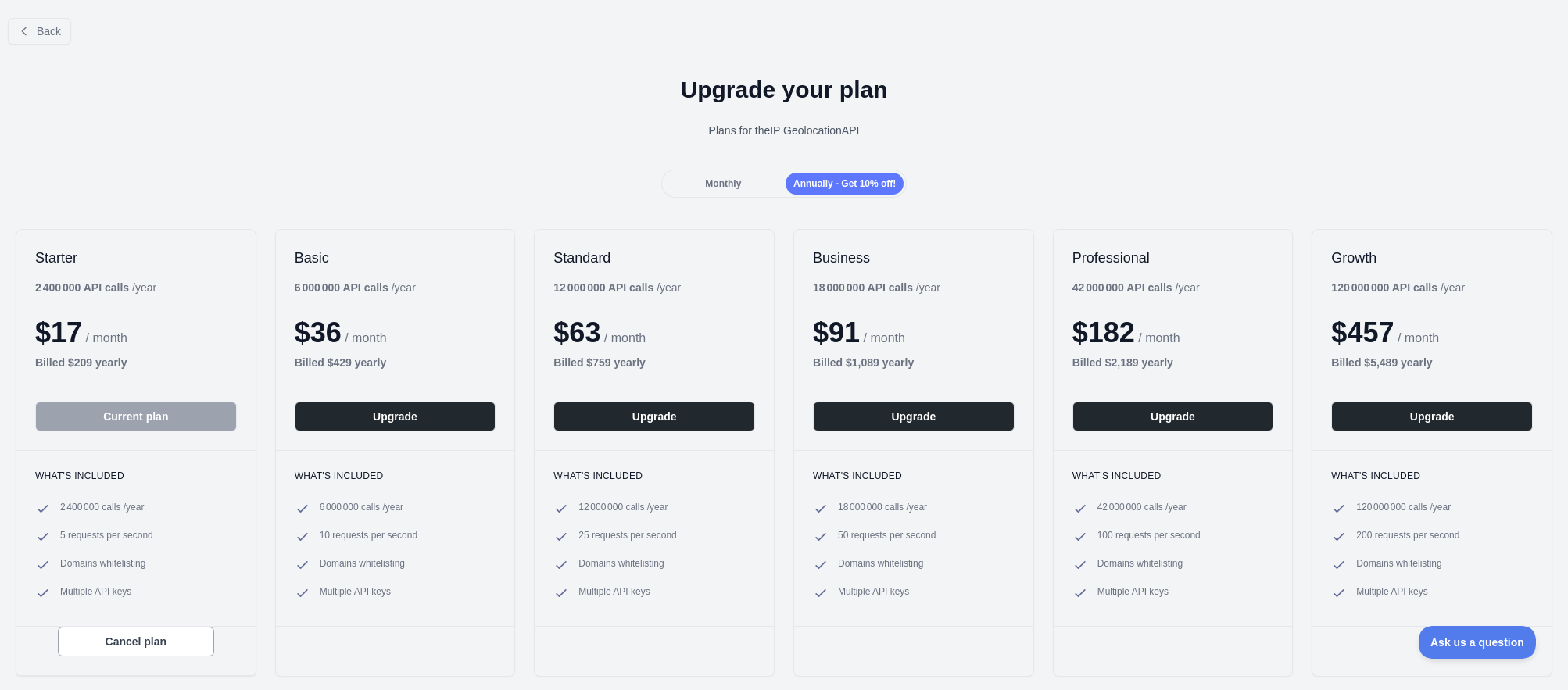
click at [734, 179] on div "Monthly" at bounding box center [723, 184] width 118 height 22
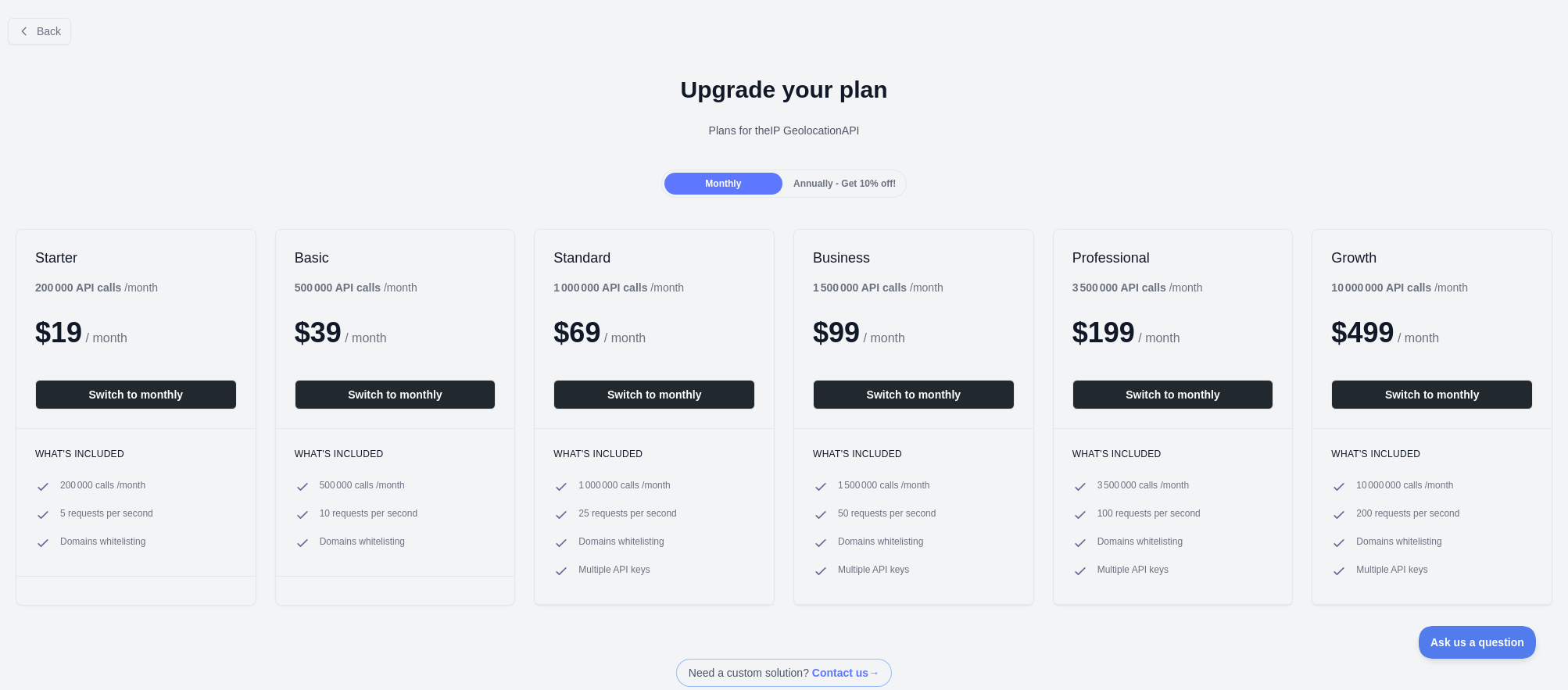
click at [803, 179] on span "Annually - Get 10% off!" at bounding box center [844, 184] width 102 height 11
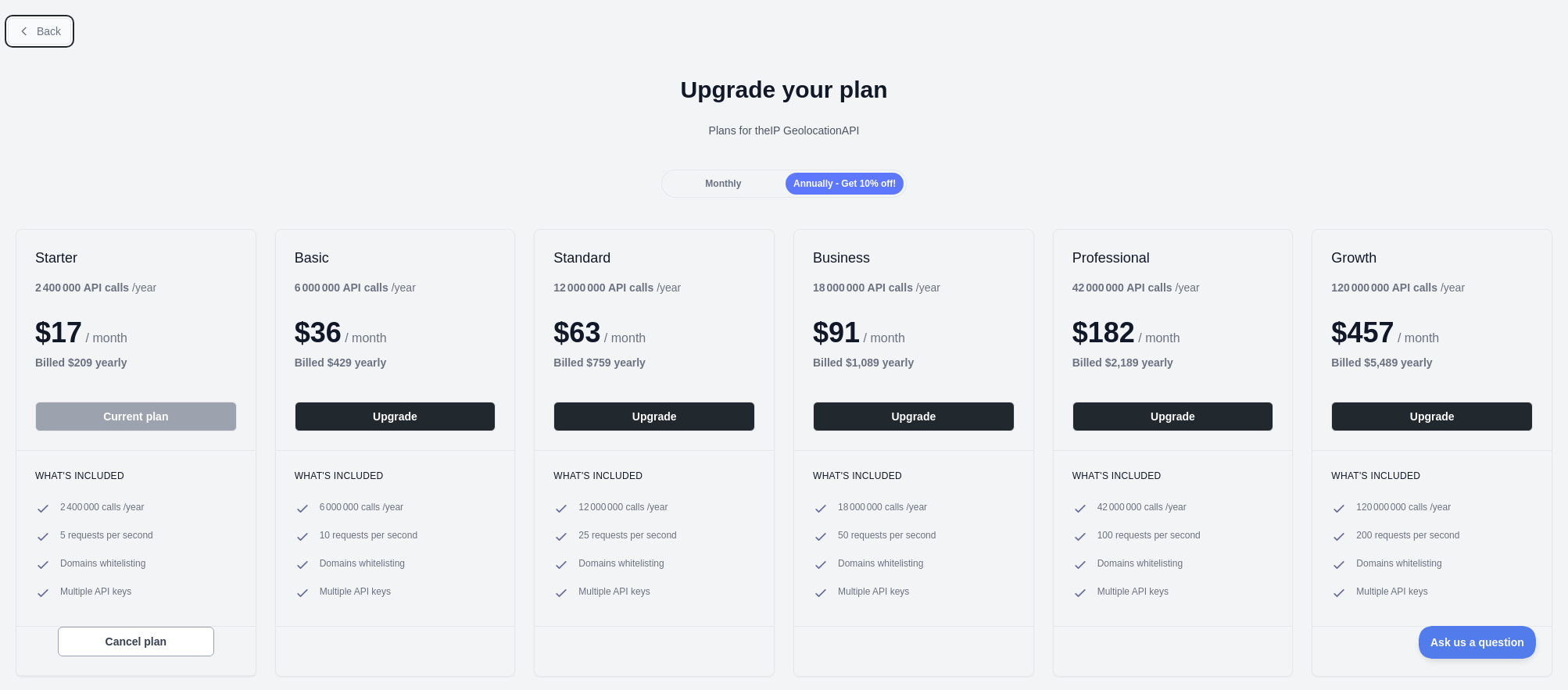
click at [57, 39] on button "Back" at bounding box center [39, 31] width 64 height 27
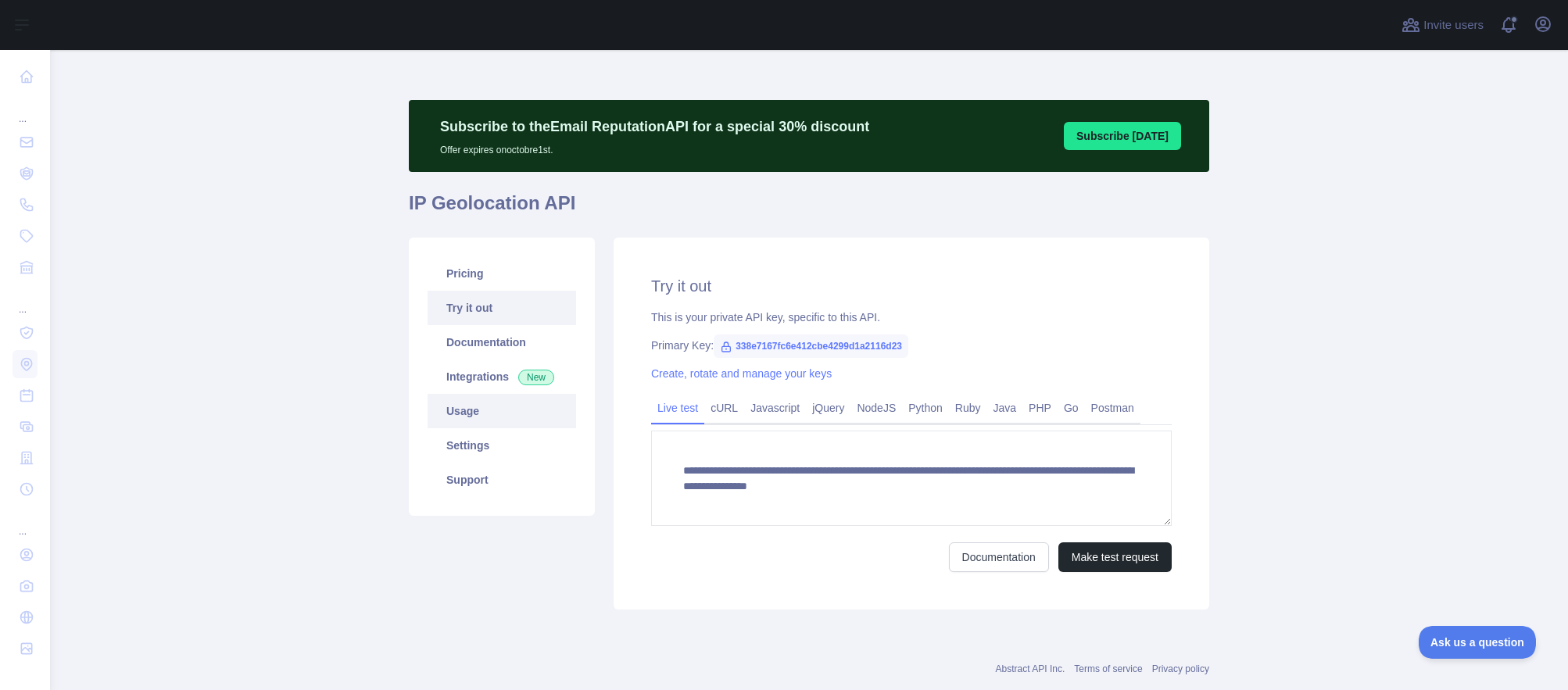
drag, startPoint x: 447, startPoint y: 406, endPoint x: 455, endPoint y: 408, distance: 8.2
click at [447, 405] on link "Usage" at bounding box center [501, 411] width 148 height 35
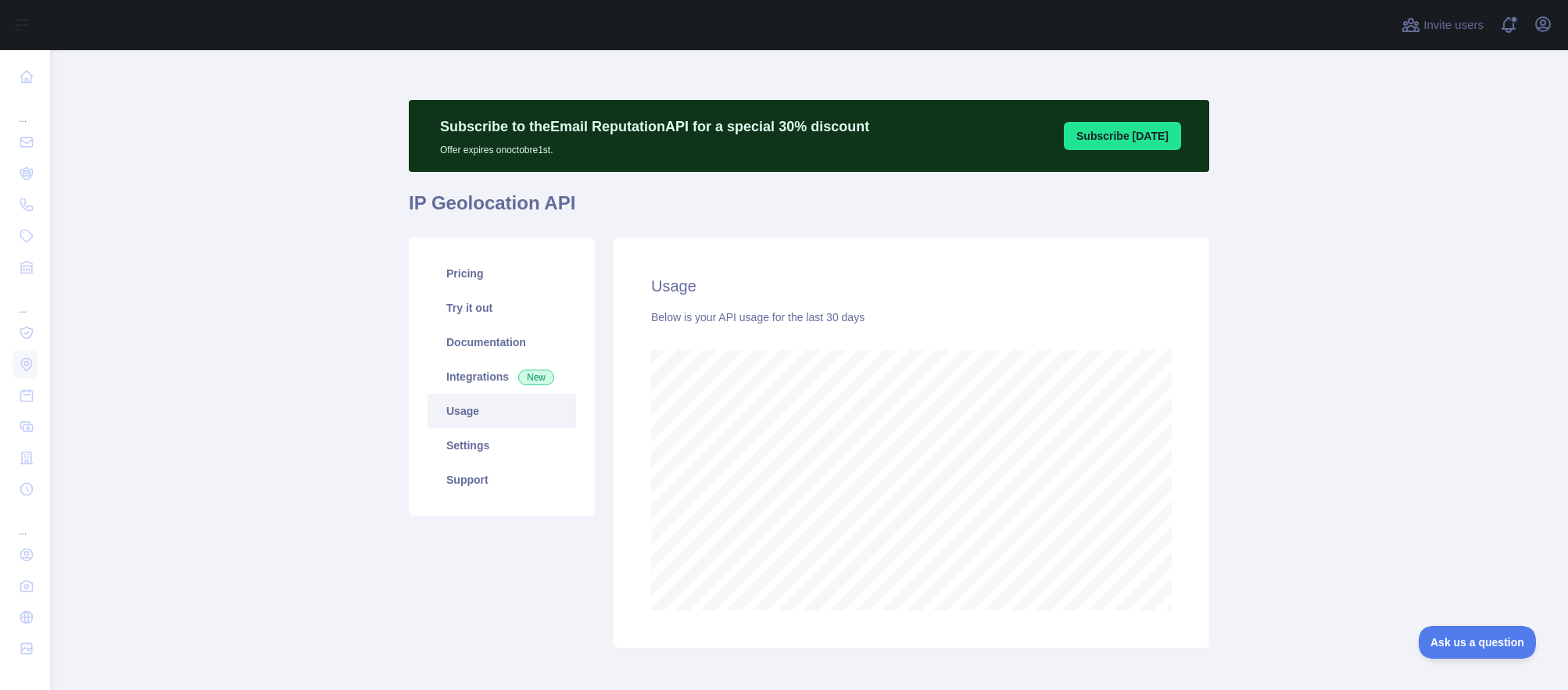
scroll to position [640, 1506]
